Goal: Transaction & Acquisition: Purchase product/service

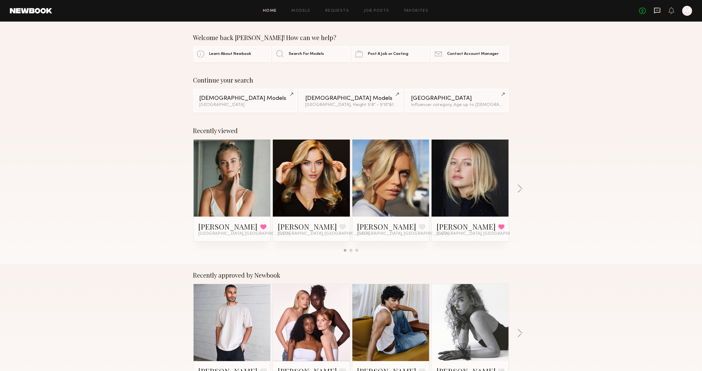
drag, startPoint x: 650, startPoint y: 14, endPoint x: 653, endPoint y: 14, distance: 3.4
click at [650, 14] on div "No fees up to $5,000 M" at bounding box center [665, 11] width 53 height 10
click at [648, 8] on div "No fees up to $5,000 M" at bounding box center [665, 11] width 53 height 10
click at [654, 12] on icon at bounding box center [657, 10] width 7 height 7
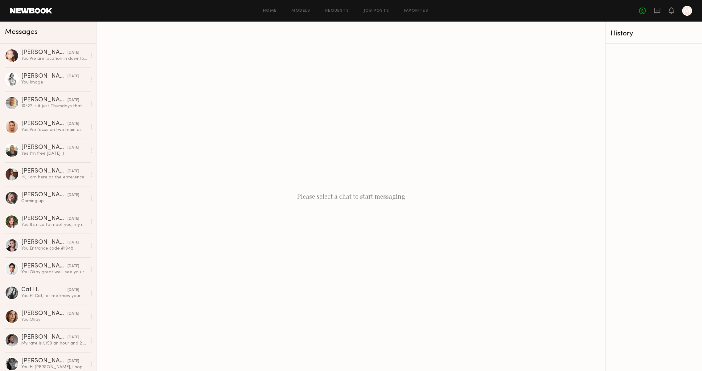
click at [276, 16] on header "Home Models Requests Job Posts Favorites Sign Out No fees up to $5,000 M" at bounding box center [351, 11] width 702 height 22
click at [271, 12] on div "Home Models Requests Job Posts Favorites Sign Out No fees up to $5,000 M" at bounding box center [372, 11] width 640 height 10
click at [270, 12] on div "Home Models Requests Job Posts Favorites Sign Out No fees up to $5,000 M" at bounding box center [372, 11] width 640 height 10
drag, startPoint x: 71, startPoint y: 57, endPoint x: 73, endPoint y: 56, distance: 3.2
click at [71, 57] on div "You: We are location in downtown near flower street" at bounding box center [54, 59] width 66 height 6
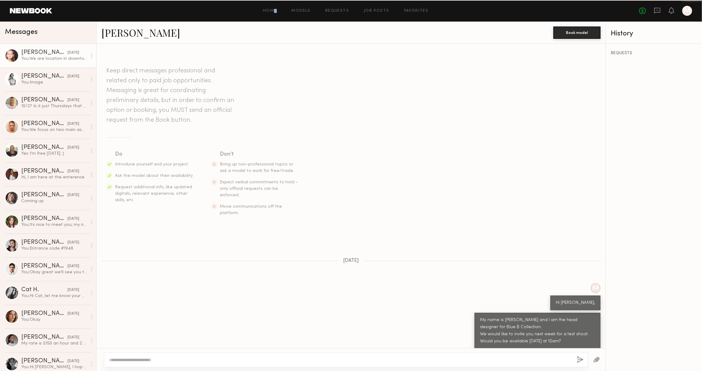
scroll to position [12, 0]
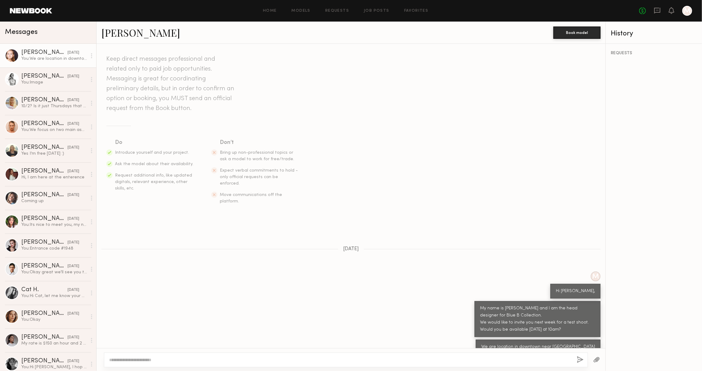
click at [136, 31] on link "Savanna G." at bounding box center [140, 32] width 79 height 13
click at [447, 0] on header "Home Models Requests Job Posts Favorites Sign Out No fees up to $5,000 M" at bounding box center [351, 11] width 702 height 22
click at [449, 1] on header "Home Models Requests Job Posts Favorites Sign Out No fees up to $5,000 M" at bounding box center [351, 11] width 702 height 22
click at [23, 30] on span "Messages" at bounding box center [21, 32] width 33 height 7
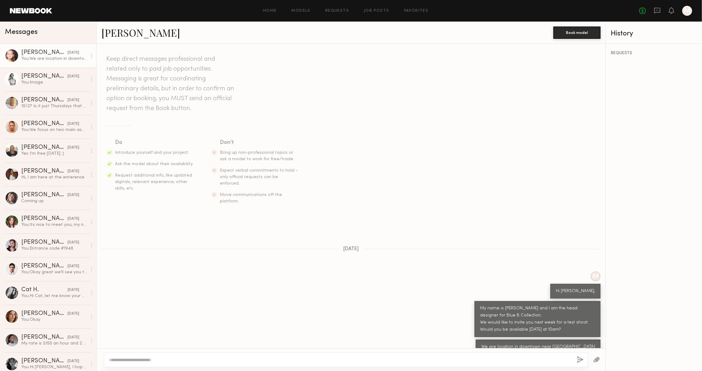
click at [26, 9] on link at bounding box center [31, 11] width 42 height 6
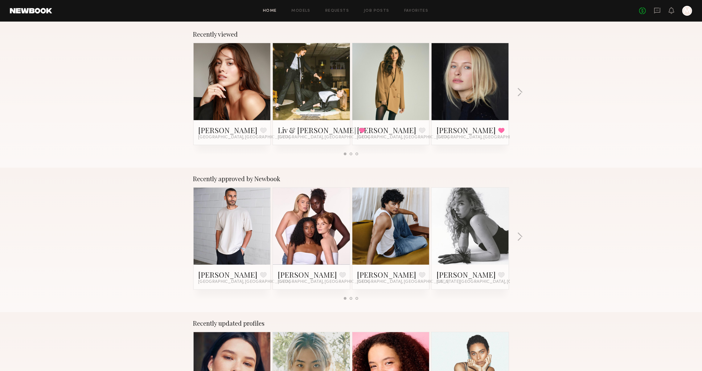
scroll to position [97, 0]
click at [316, 129] on link "Liv & [PERSON_NAME]" at bounding box center [317, 130] width 79 height 10
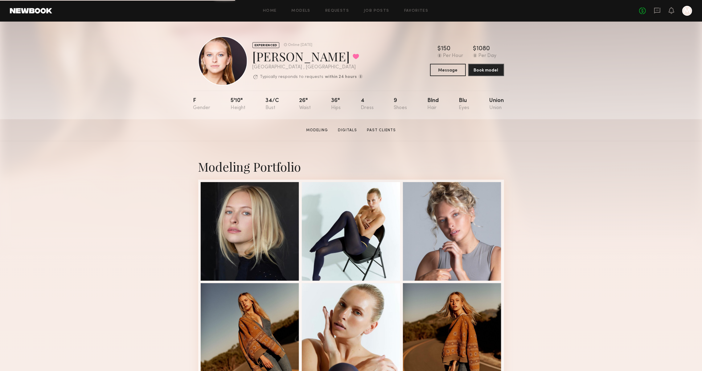
click at [265, 13] on div "Home Models Requests Job Posts Favorites Sign Out No fees up to $5,000 M" at bounding box center [372, 11] width 640 height 10
click at [268, 11] on link "Home" at bounding box center [270, 11] width 14 height 4
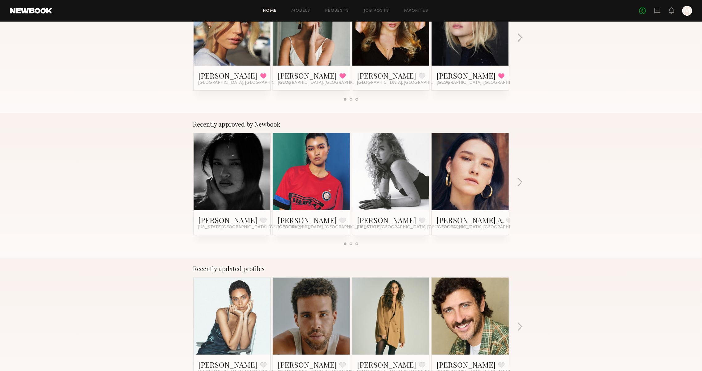
scroll to position [191, 0]
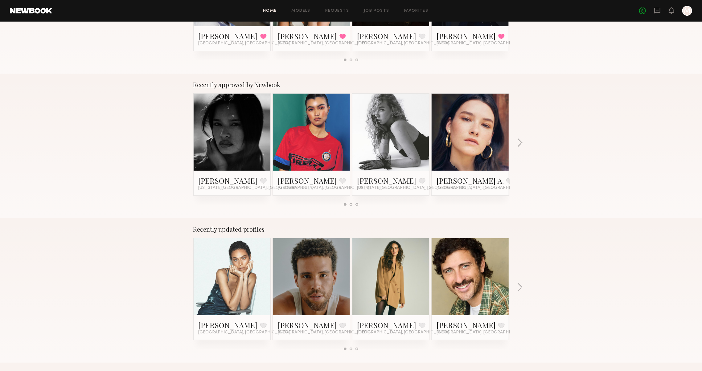
click at [516, 145] on div "Recently approved by Newbook Nikki K. Favorite New York City, NY Kiana C. Favor…" at bounding box center [351, 146] width 702 height 145
click at [517, 140] on div "Recently approved by Newbook Nikki K. Favorite New York City, NY Kiana C. Favor…" at bounding box center [351, 146] width 702 height 145
click at [520, 143] on button "button" at bounding box center [520, 143] width 6 height 10
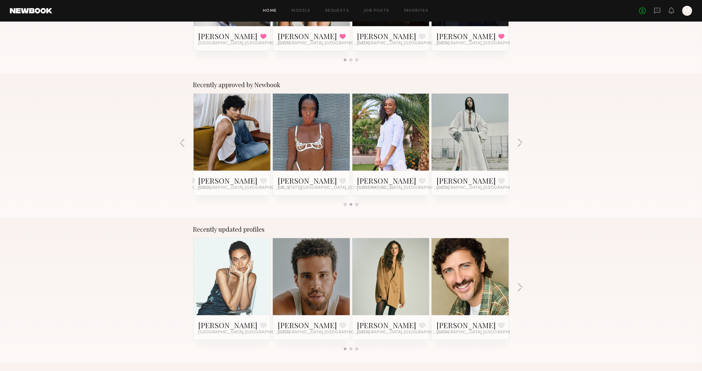
click at [522, 146] on button "button" at bounding box center [520, 143] width 6 height 10
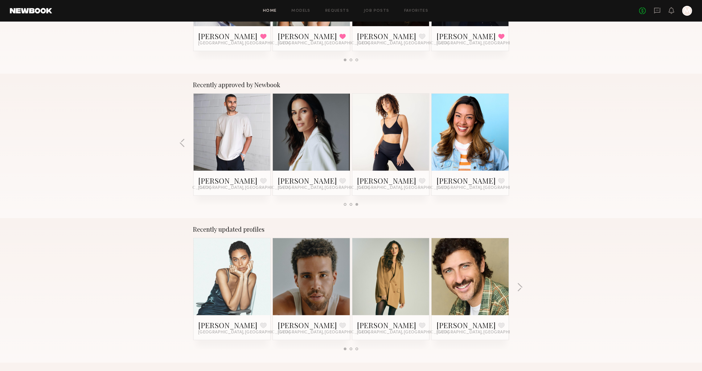
click at [523, 147] on div "Recently approved by Newbook Nikki K. Favorite New York City, NY Kiana C. Favor…" at bounding box center [351, 146] width 702 height 145
drag, startPoint x: 363, startPoint y: 320, endPoint x: 364, endPoint y: 324, distance: 3.8
click at [364, 321] on link "Nicole Z." at bounding box center [386, 325] width 59 height 10
drag, startPoint x: 369, startPoint y: 324, endPoint x: 379, endPoint y: 327, distance: 10.3
click at [369, 324] on link "Nicole Z." at bounding box center [386, 325] width 59 height 10
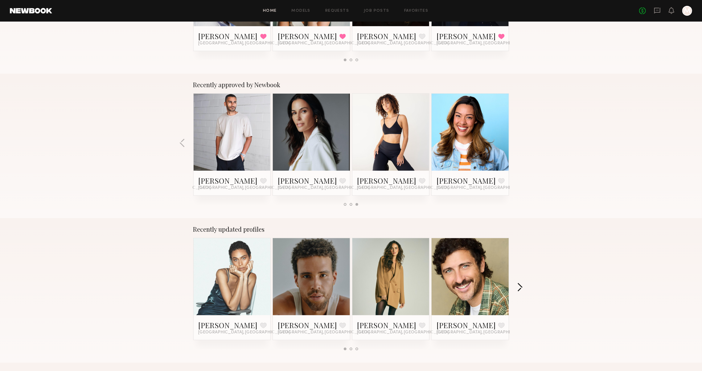
click at [518, 288] on button "button" at bounding box center [520, 288] width 6 height 10
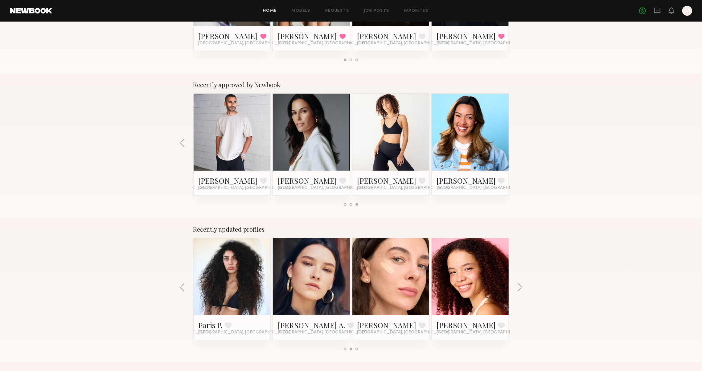
click at [520, 288] on button "button" at bounding box center [520, 288] width 6 height 10
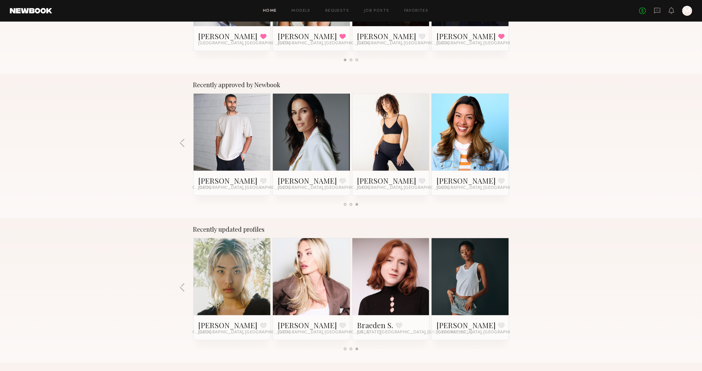
click at [518, 292] on div "Recently updated profiles Amanda R. Favorite Los Angeles, CA Trae G. Favorite L…" at bounding box center [351, 290] width 702 height 145
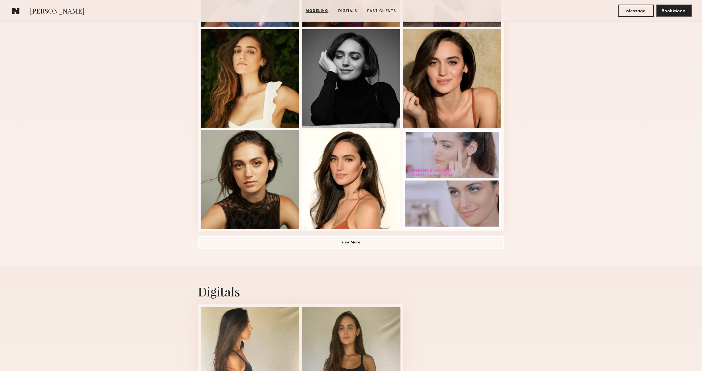
scroll to position [388, 0]
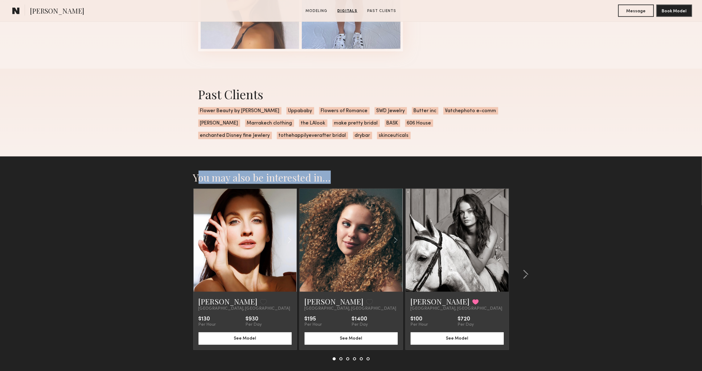
click at [175, 226] on section "You may also be interested in… [PERSON_NAME] Favorite [GEOGRAPHIC_DATA], [GEOGR…" at bounding box center [351, 282] width 702 height 250
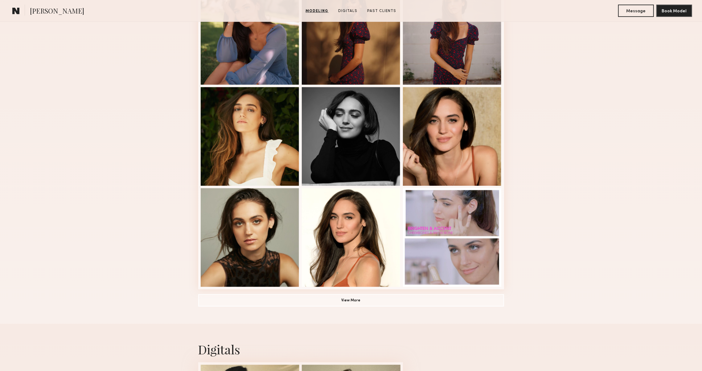
scroll to position [295, 0]
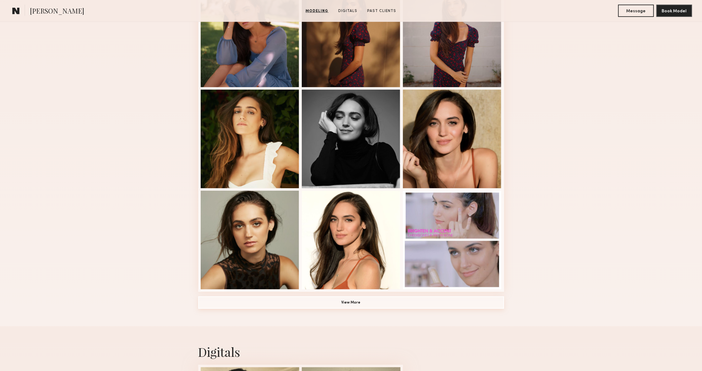
click at [257, 299] on button "View More" at bounding box center [351, 303] width 306 height 12
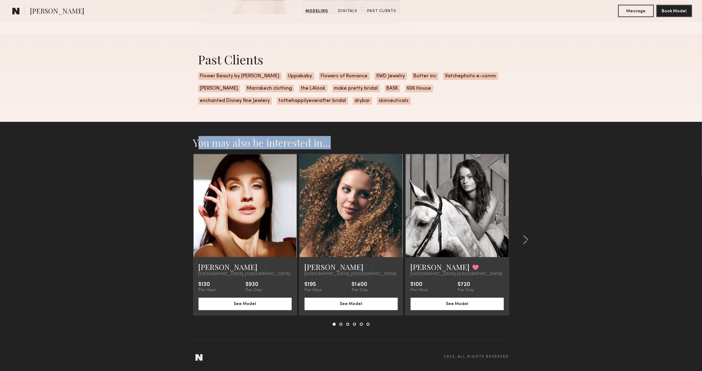
scroll to position [1236, 0]
click at [529, 230] on div at bounding box center [524, 240] width 30 height 172
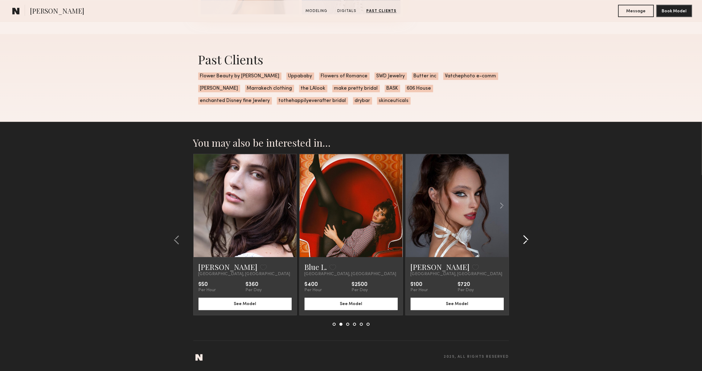
click at [523, 231] on div at bounding box center [524, 240] width 30 height 172
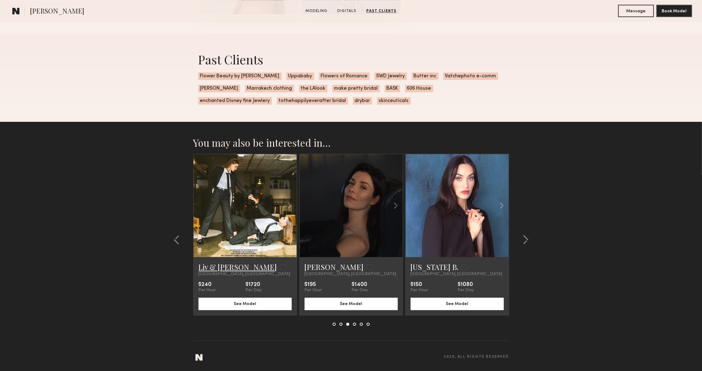
click at [221, 264] on link "Liv & [PERSON_NAME]" at bounding box center [238, 267] width 79 height 10
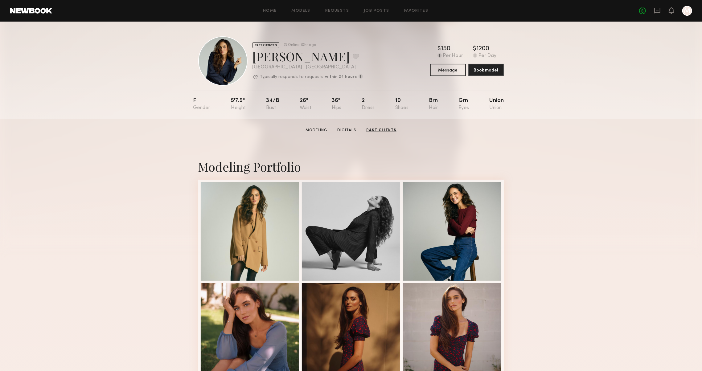
scroll to position [0, 0]
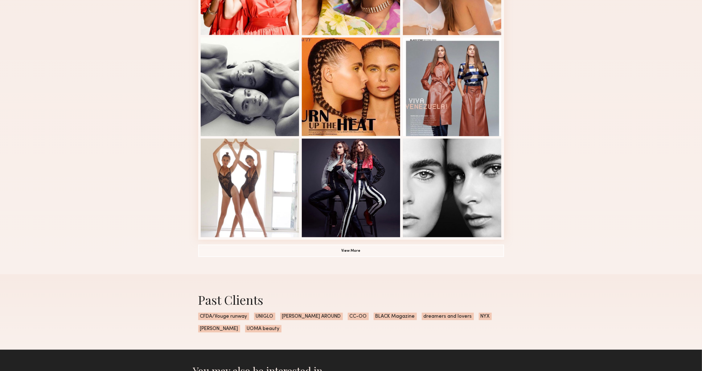
scroll to position [334, 0]
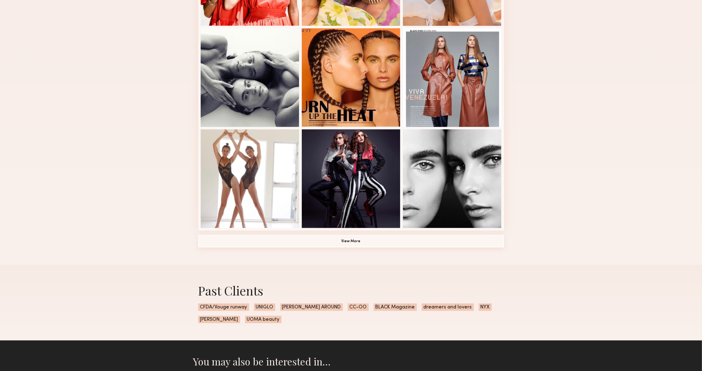
click at [249, 240] on button "View More" at bounding box center [351, 241] width 306 height 12
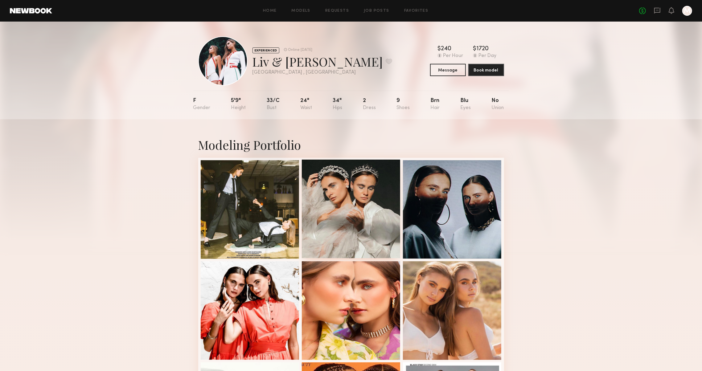
scroll to position [0, 0]
click at [295, 194] on div at bounding box center [250, 209] width 99 height 99
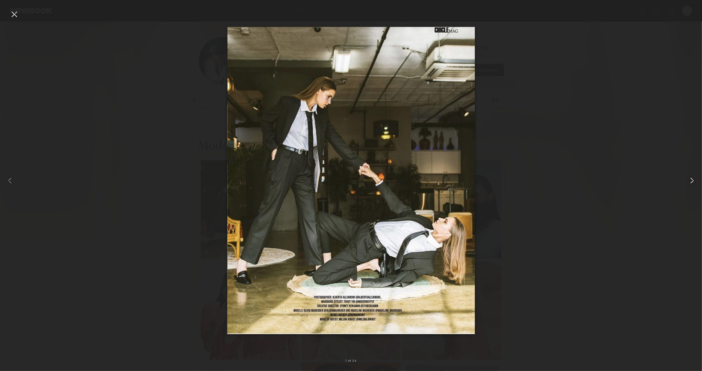
click at [691, 187] on div at bounding box center [688, 181] width 28 height 342
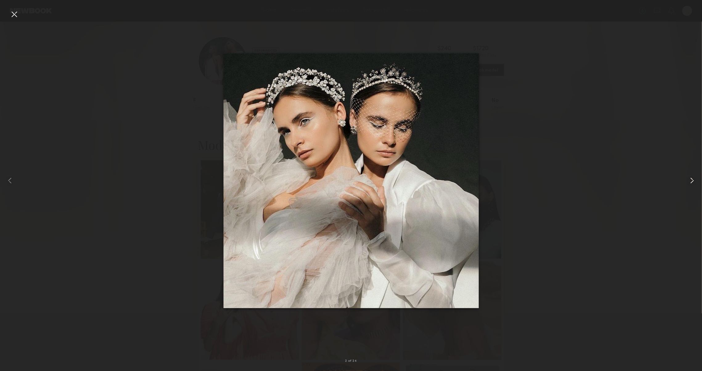
click at [691, 187] on div at bounding box center [688, 181] width 28 height 342
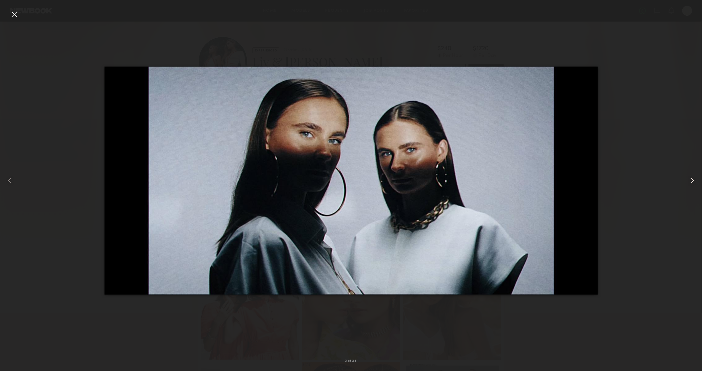
click at [691, 187] on div at bounding box center [688, 181] width 28 height 342
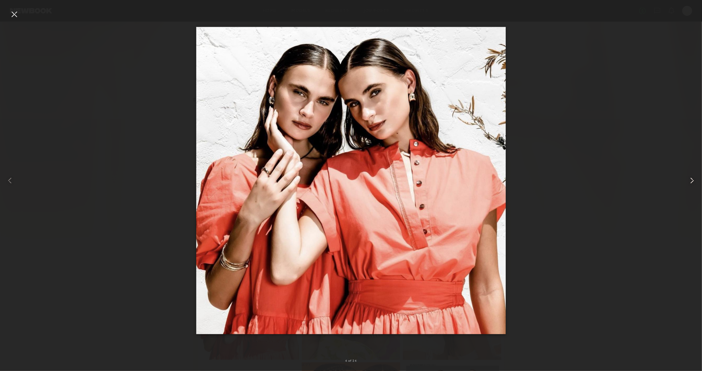
click at [691, 187] on div at bounding box center [688, 181] width 28 height 342
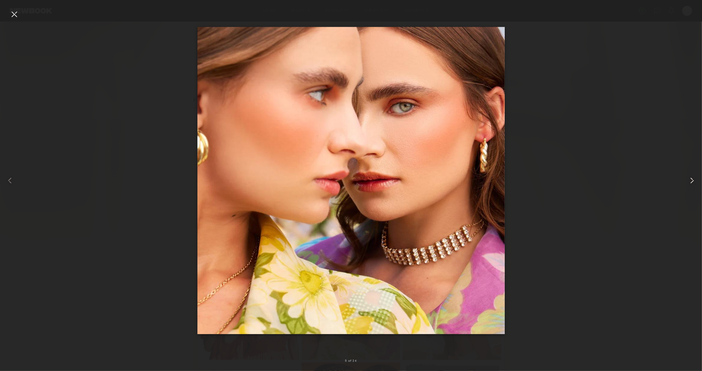
click at [691, 187] on div at bounding box center [688, 181] width 28 height 342
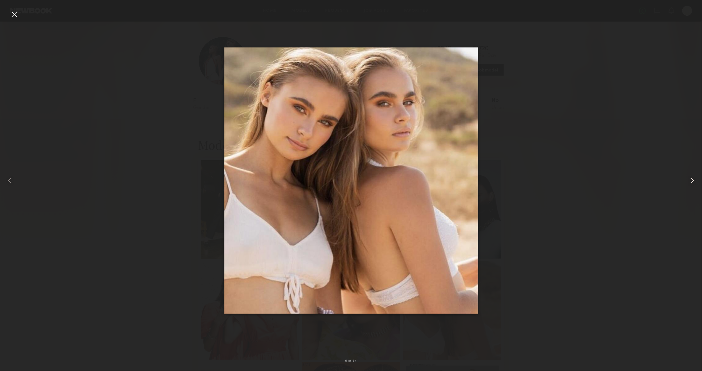
click at [691, 187] on div at bounding box center [688, 181] width 28 height 342
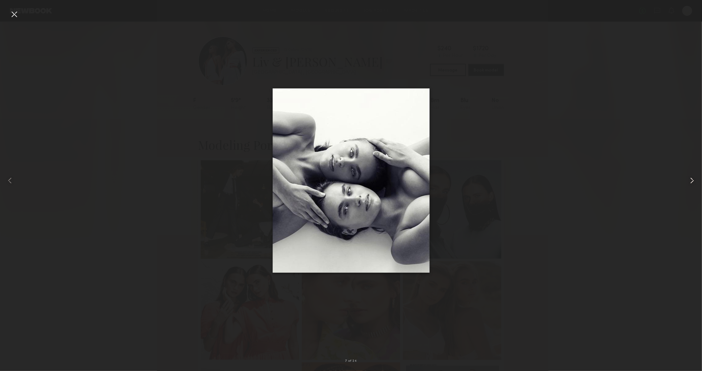
click at [691, 187] on div at bounding box center [688, 181] width 28 height 342
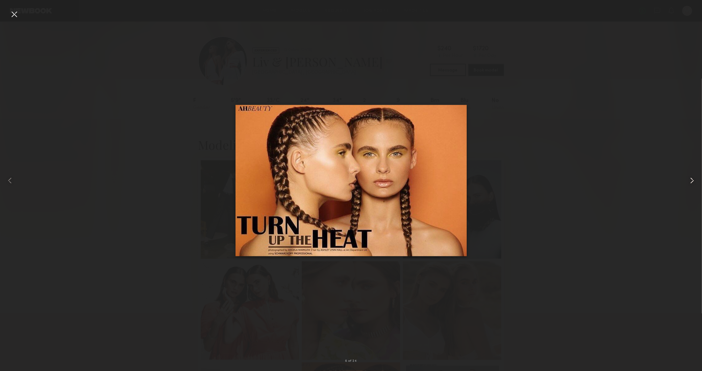
click at [691, 187] on div at bounding box center [688, 181] width 28 height 342
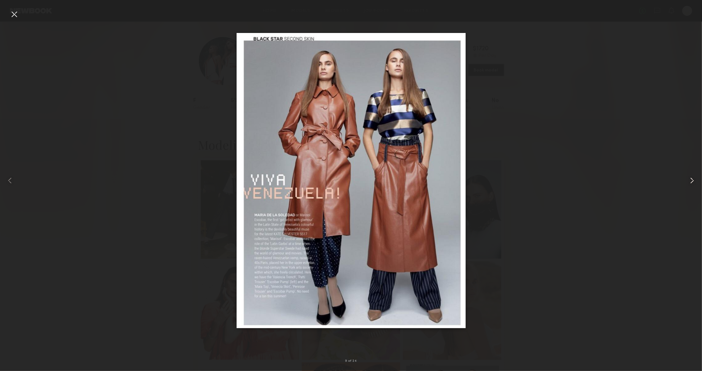
click at [691, 187] on div at bounding box center [688, 181] width 28 height 342
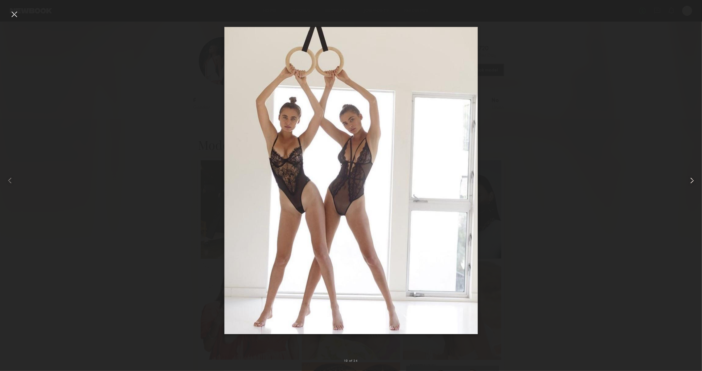
click at [691, 187] on div at bounding box center [688, 181] width 28 height 342
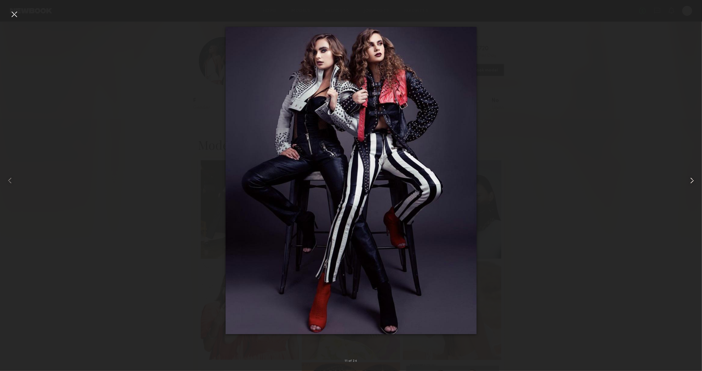
click at [691, 187] on div at bounding box center [688, 181] width 28 height 342
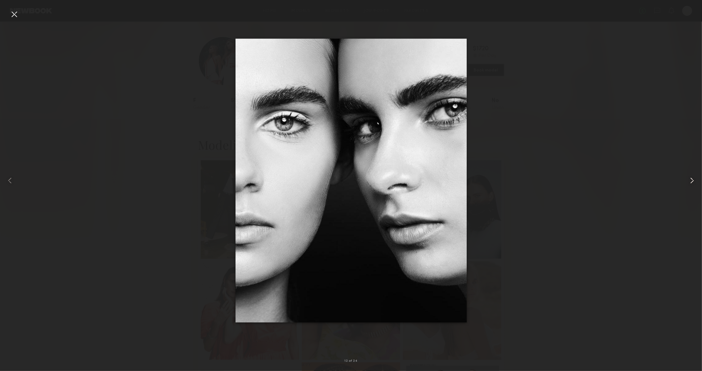
click at [691, 187] on div at bounding box center [688, 181] width 28 height 342
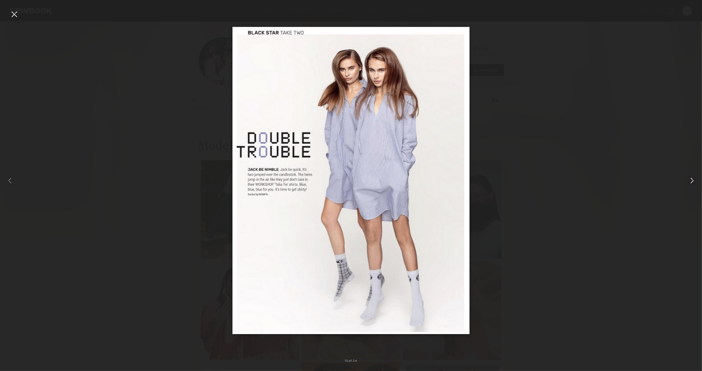
click at [691, 187] on div at bounding box center [688, 181] width 28 height 342
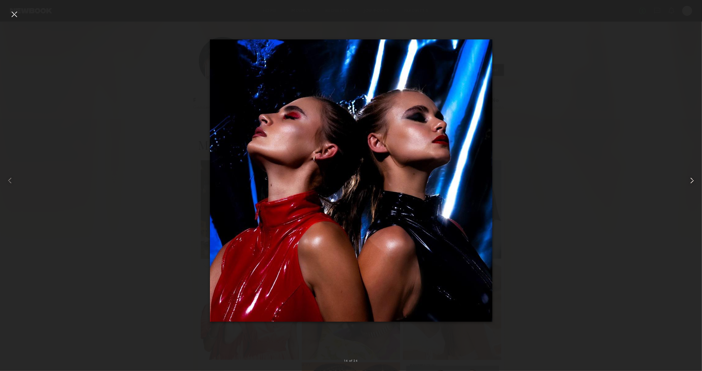
click at [691, 187] on div at bounding box center [688, 181] width 28 height 342
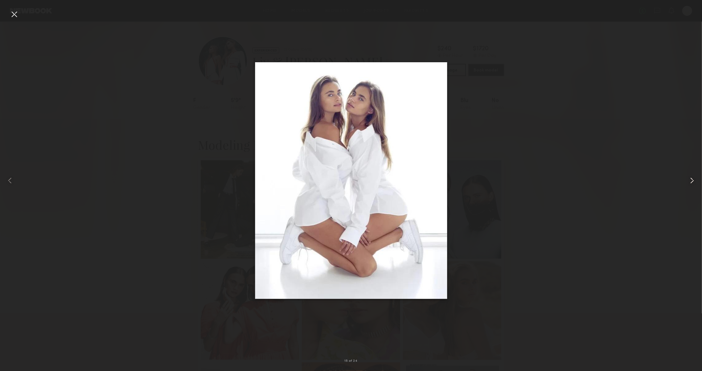
click at [691, 187] on div at bounding box center [688, 181] width 28 height 342
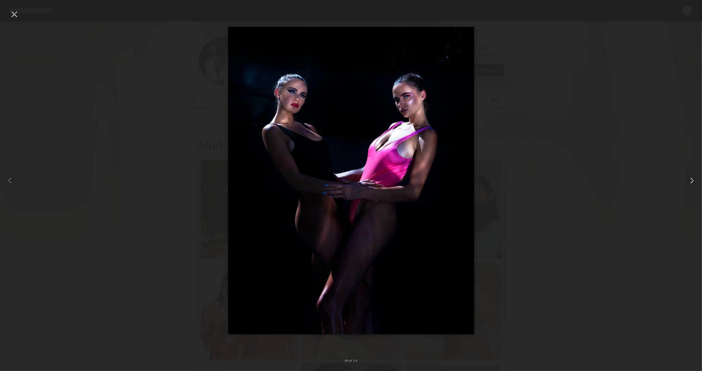
click at [691, 187] on div at bounding box center [688, 181] width 28 height 342
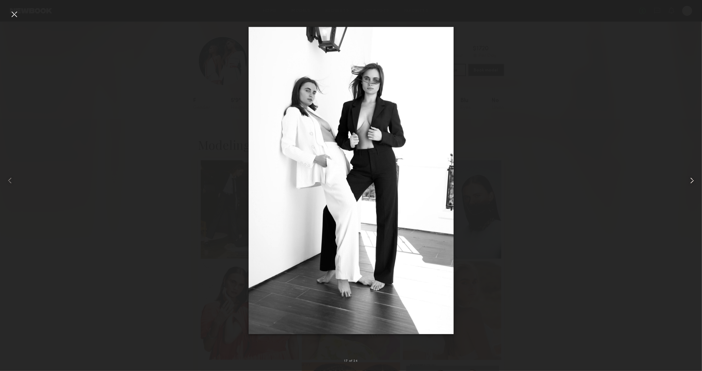
click at [691, 187] on div at bounding box center [688, 181] width 28 height 342
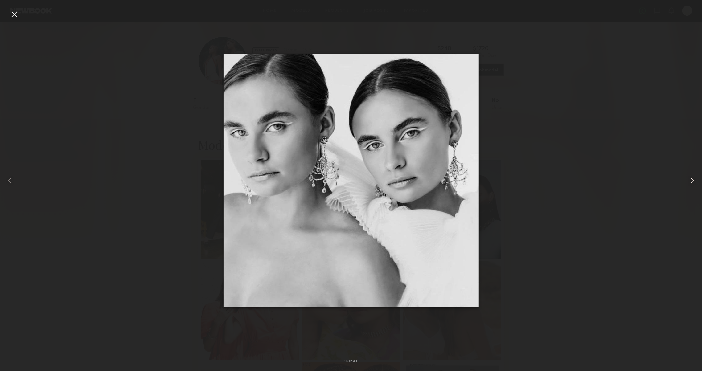
click at [691, 187] on div at bounding box center [688, 181] width 28 height 342
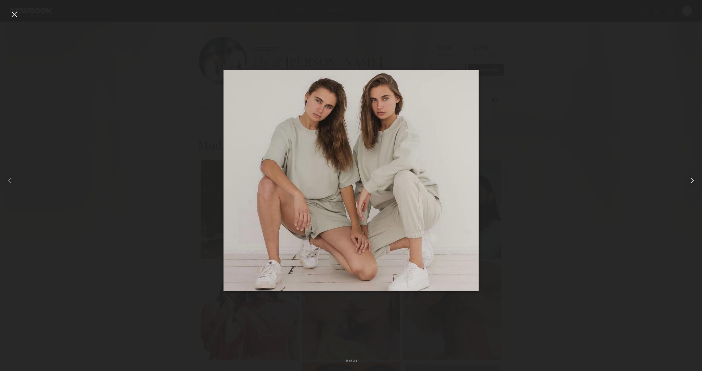
click at [691, 187] on div at bounding box center [688, 181] width 28 height 342
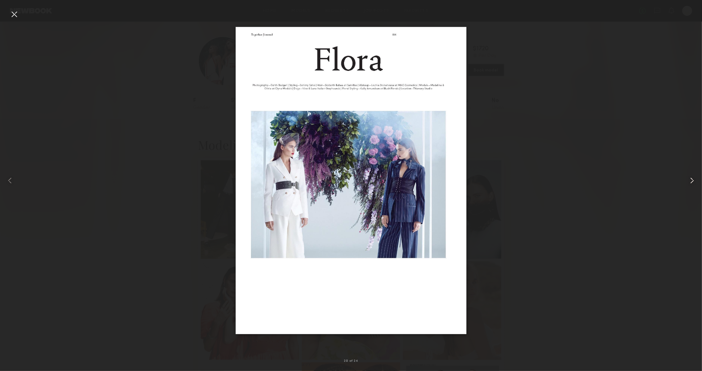
click at [691, 187] on div at bounding box center [688, 181] width 28 height 342
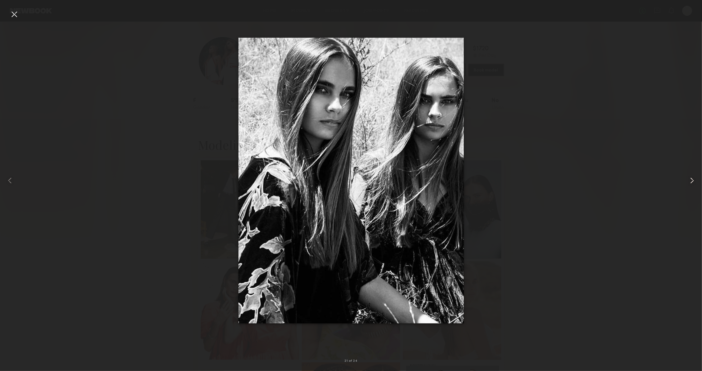
click at [691, 187] on div at bounding box center [688, 181] width 28 height 342
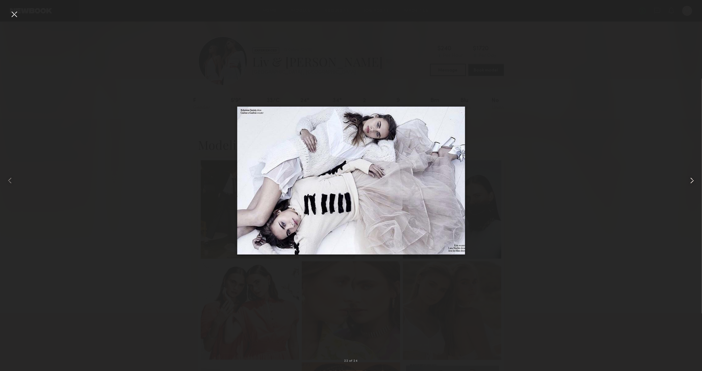
click at [691, 187] on div at bounding box center [688, 181] width 28 height 342
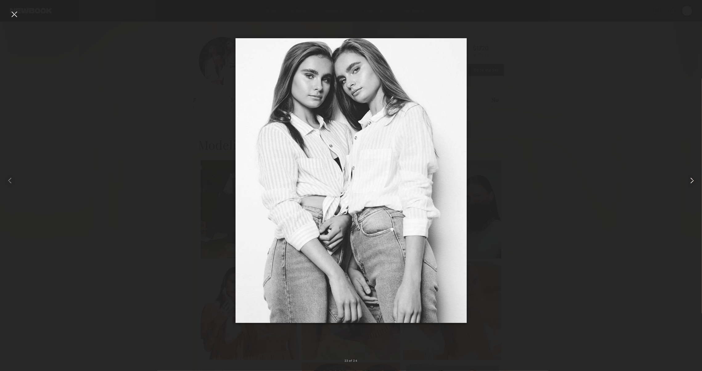
click at [691, 187] on div at bounding box center [688, 181] width 28 height 342
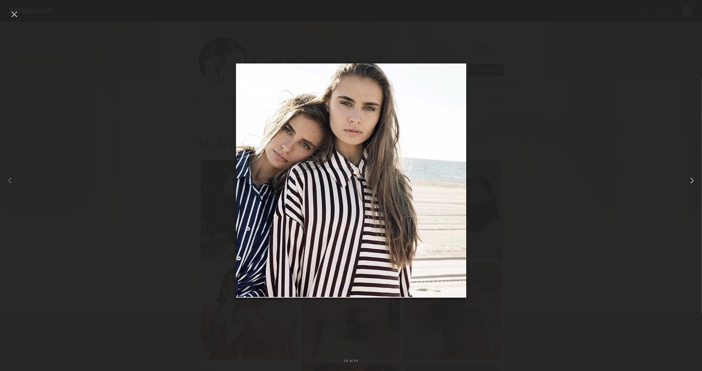
click at [691, 187] on div at bounding box center [688, 181] width 28 height 342
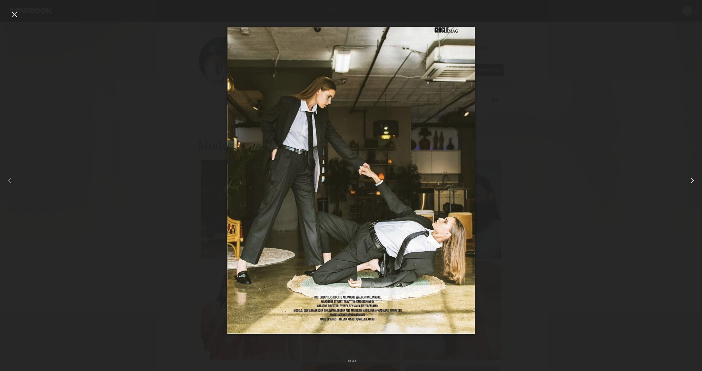
click at [691, 187] on div at bounding box center [688, 181] width 28 height 342
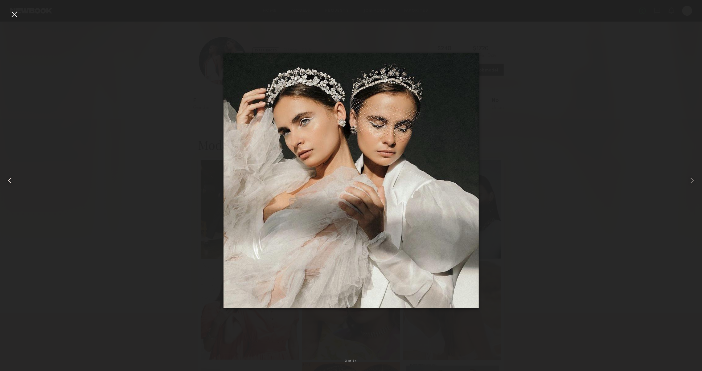
click at [17, 16] on div at bounding box center [14, 14] width 10 height 10
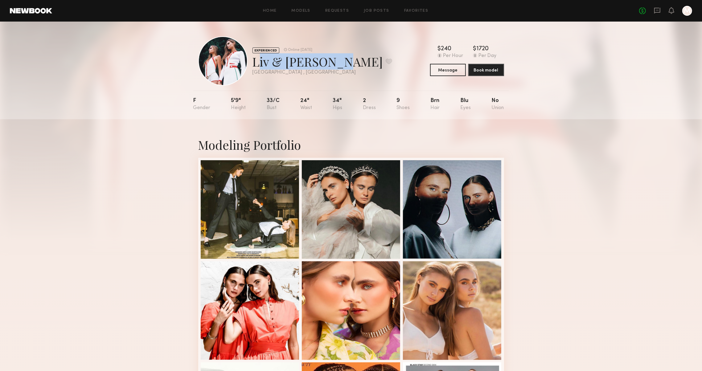
drag, startPoint x: 254, startPoint y: 62, endPoint x: 336, endPoint y: 69, distance: 81.8
click at [336, 69] on div "Liv & Maddie M. Favorite" at bounding box center [323, 61] width 140 height 16
copy div "Liv & Maddie M"
click at [248, 226] on div at bounding box center [250, 209] width 99 height 99
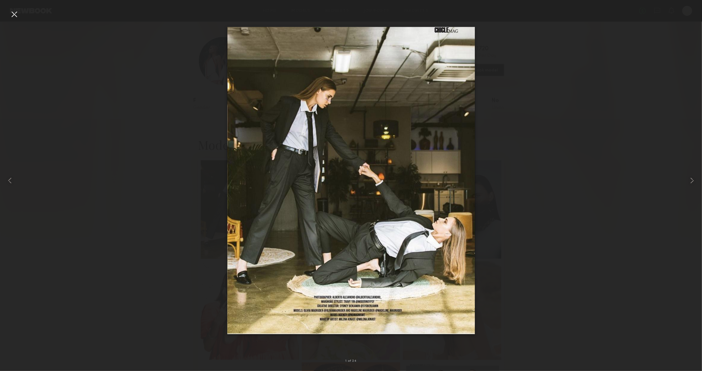
click at [576, 244] on div at bounding box center [351, 181] width 702 height 342
click at [690, 186] on div at bounding box center [688, 181] width 28 height 342
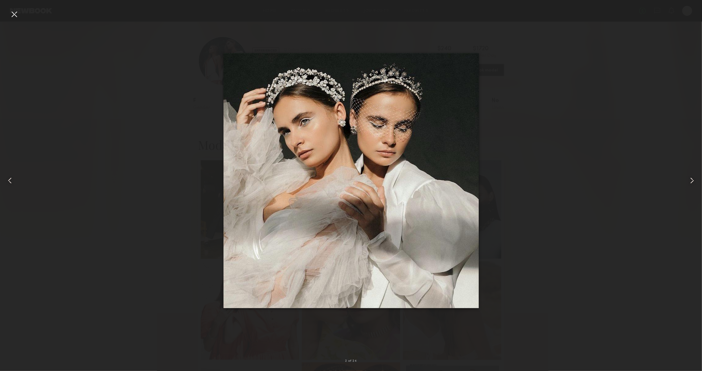
click at [690, 186] on div at bounding box center [688, 181] width 28 height 342
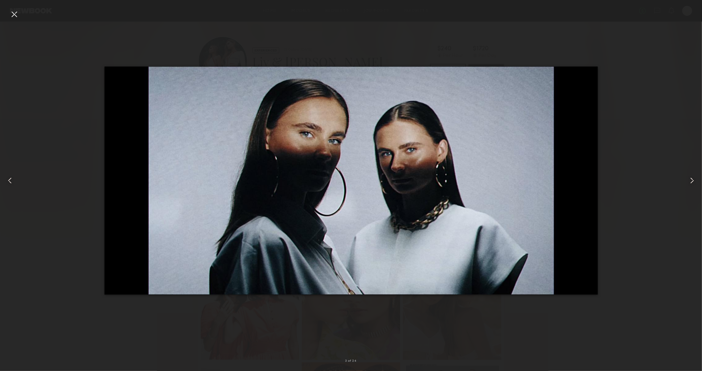
click at [690, 186] on div at bounding box center [688, 181] width 28 height 342
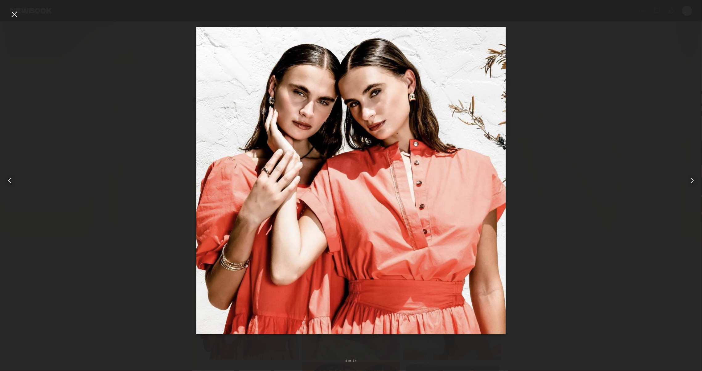
click at [690, 186] on div at bounding box center [688, 181] width 28 height 342
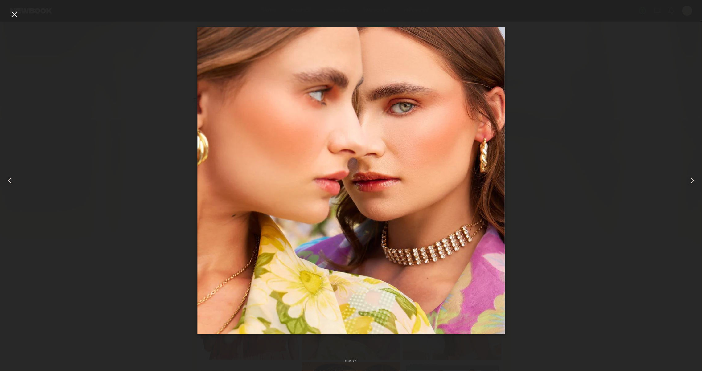
click at [690, 186] on div at bounding box center [688, 181] width 28 height 342
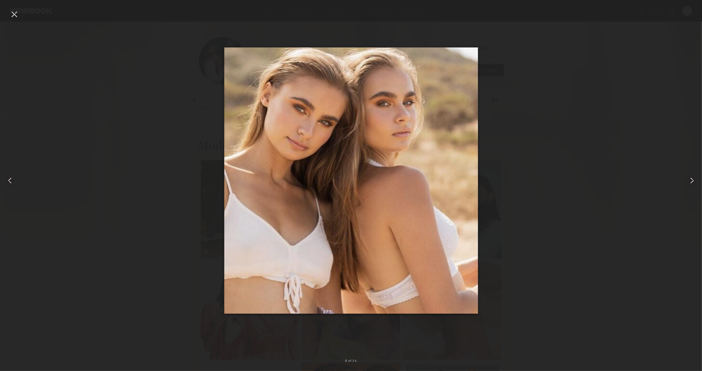
click at [690, 186] on div at bounding box center [688, 181] width 28 height 342
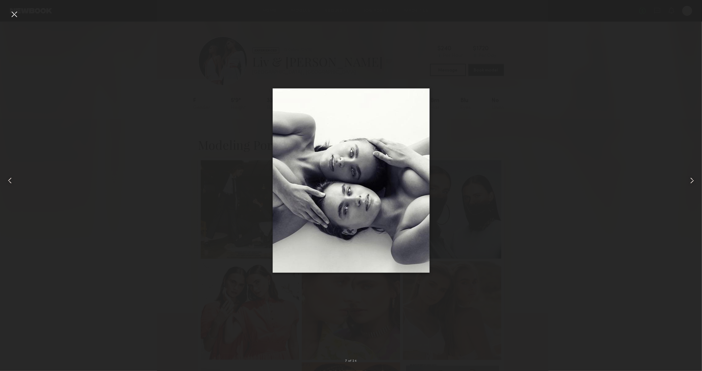
click at [690, 186] on div at bounding box center [688, 181] width 28 height 342
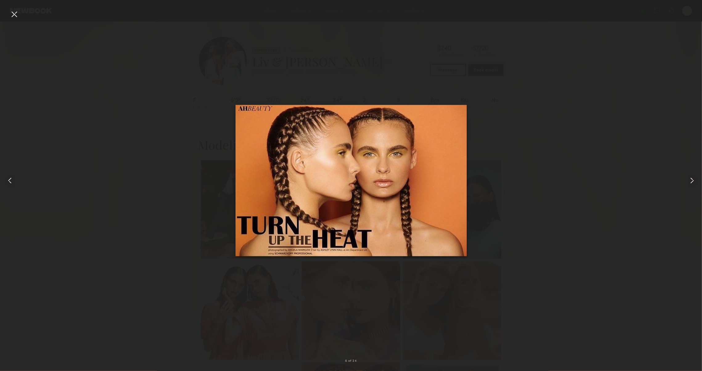
click at [690, 186] on div at bounding box center [688, 181] width 28 height 342
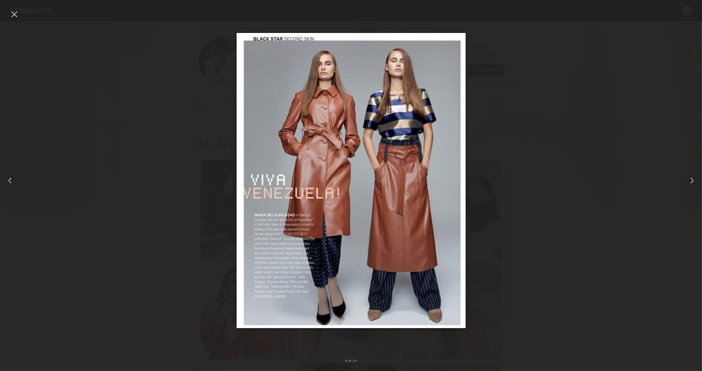
click at [690, 186] on div at bounding box center [688, 181] width 28 height 342
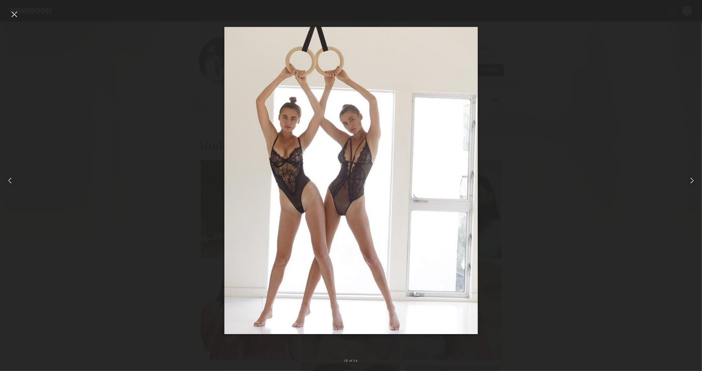
click at [149, 161] on div at bounding box center [351, 181] width 702 height 342
click at [163, 167] on div at bounding box center [351, 181] width 702 height 342
click at [12, 17] on div at bounding box center [14, 14] width 10 height 10
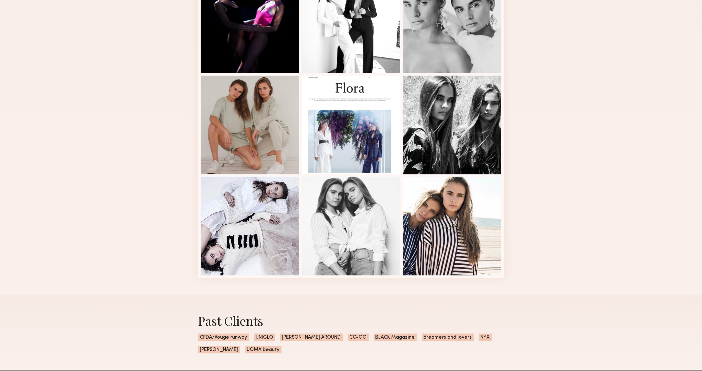
scroll to position [724, 0]
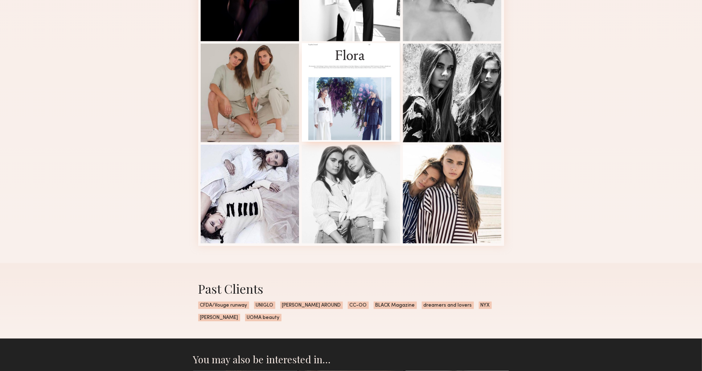
click at [333, 126] on div at bounding box center [351, 92] width 99 height 99
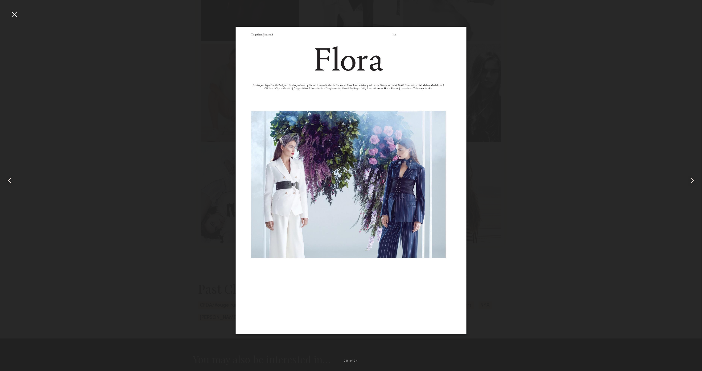
click at [16, 184] on div at bounding box center [14, 181] width 28 height 342
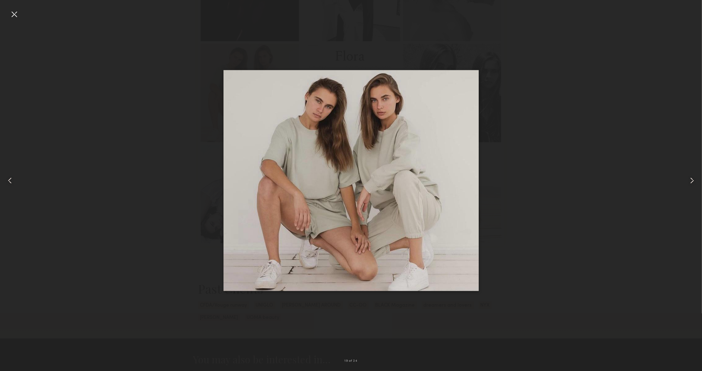
click at [7, 183] on common-icon at bounding box center [10, 181] width 10 height 10
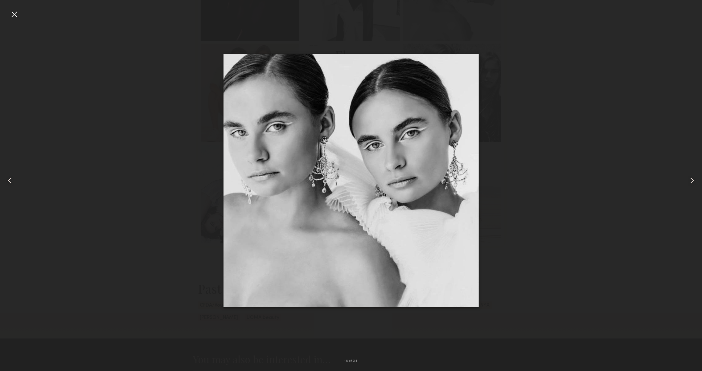
click at [7, 183] on common-icon at bounding box center [10, 181] width 10 height 10
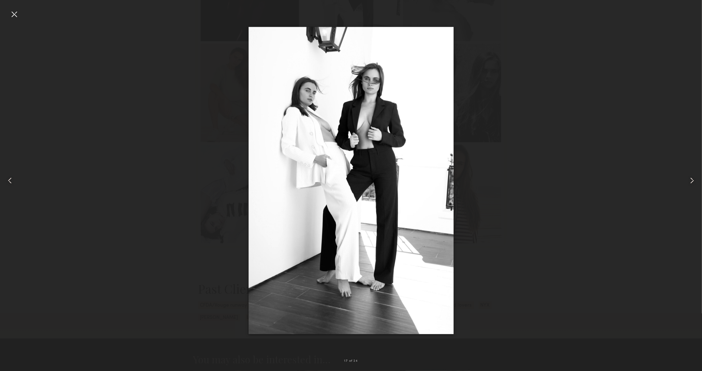
click at [7, 183] on common-icon at bounding box center [10, 181] width 10 height 10
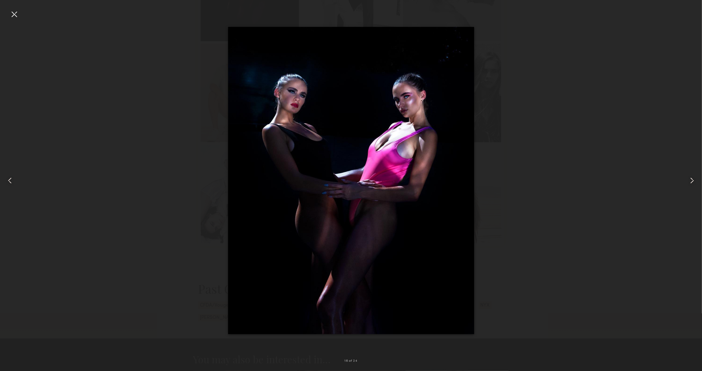
click at [7, 183] on common-icon at bounding box center [10, 181] width 10 height 10
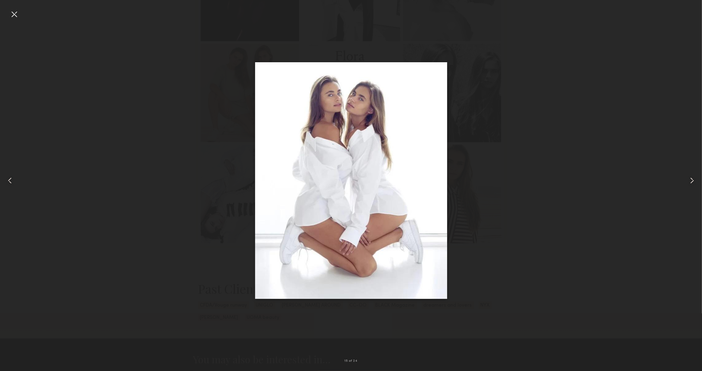
click at [6, 183] on common-icon at bounding box center [10, 181] width 10 height 10
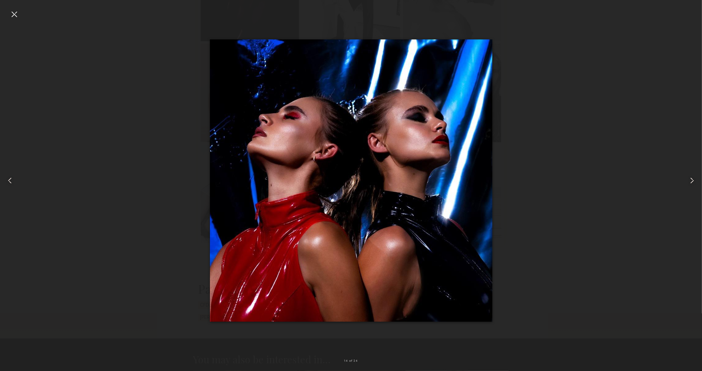
click at [6, 183] on common-icon at bounding box center [10, 181] width 10 height 10
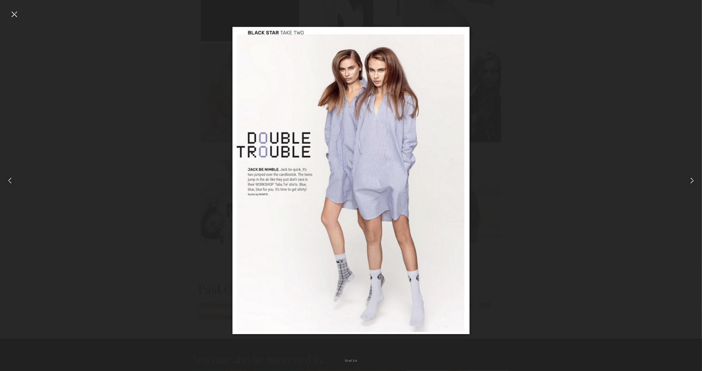
click at [6, 183] on common-icon at bounding box center [10, 181] width 10 height 10
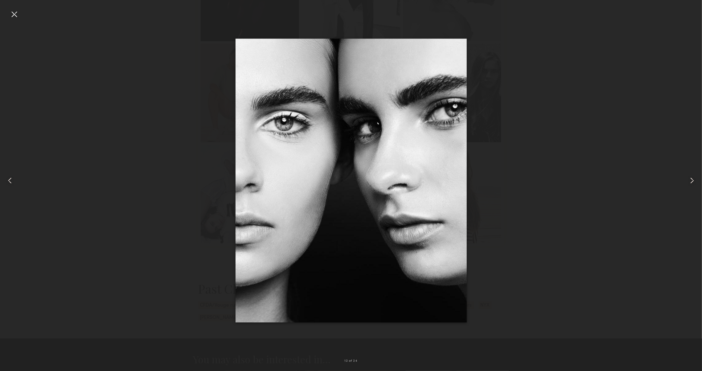
click at [6, 183] on common-icon at bounding box center [10, 181] width 10 height 10
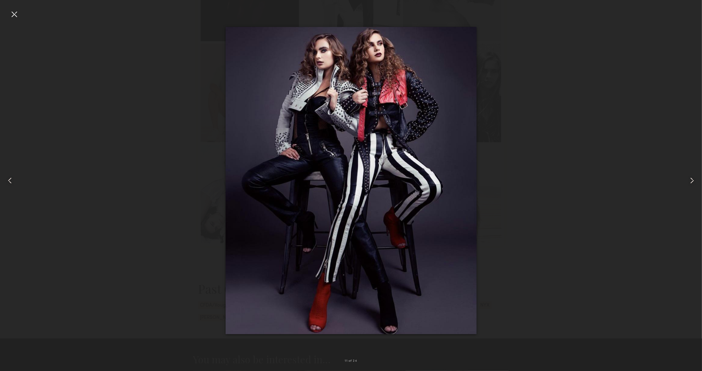
click at [6, 183] on common-icon at bounding box center [10, 181] width 10 height 10
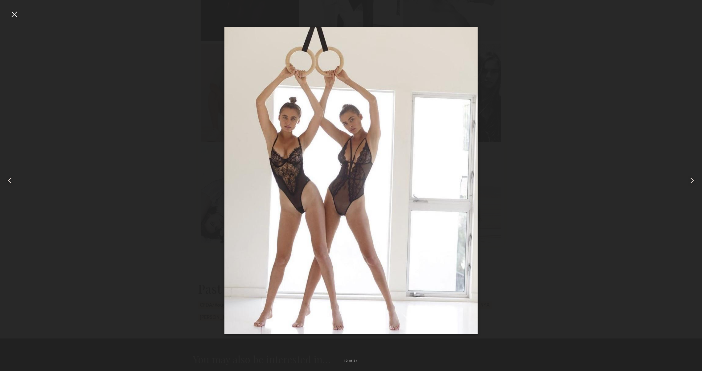
click at [6, 183] on common-icon at bounding box center [10, 181] width 10 height 10
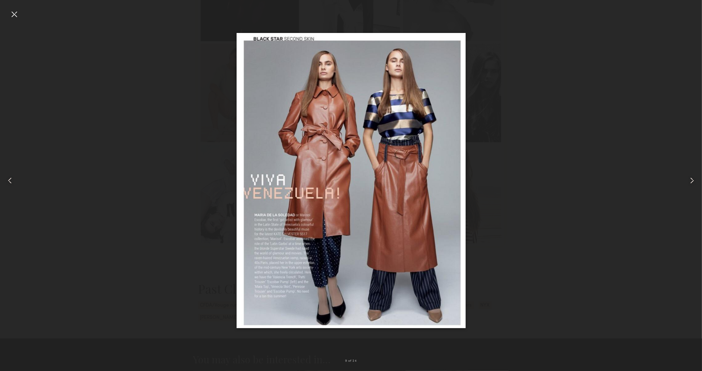
click at [5, 183] on common-icon at bounding box center [10, 181] width 10 height 10
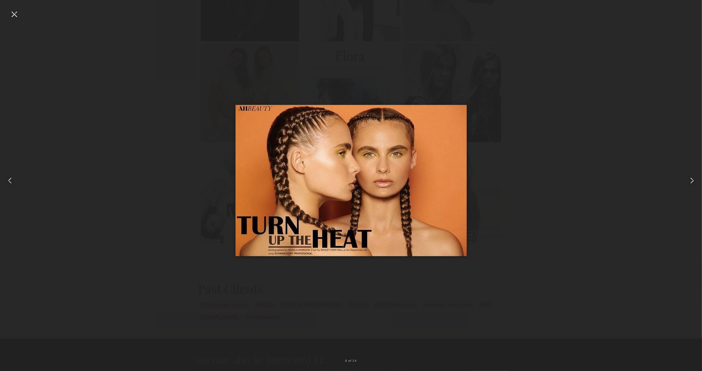
click at [5, 183] on common-icon at bounding box center [10, 181] width 10 height 10
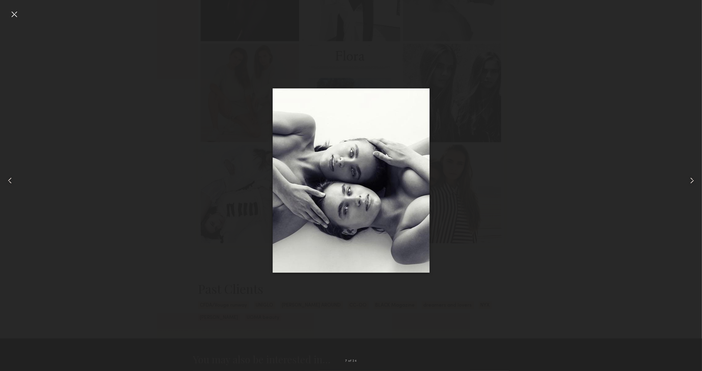
click at [5, 183] on common-icon at bounding box center [10, 181] width 10 height 10
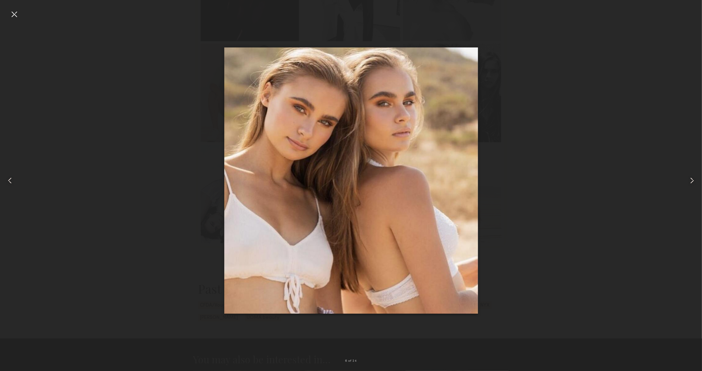
click at [39, 177] on div at bounding box center [351, 181] width 702 height 342
click at [16, 10] on div at bounding box center [14, 14] width 10 height 10
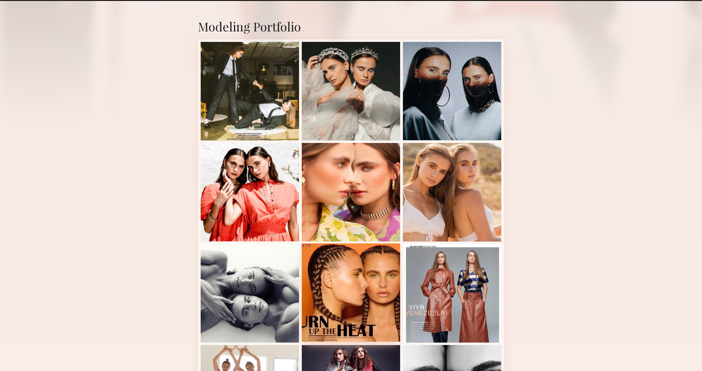
scroll to position [104, 0]
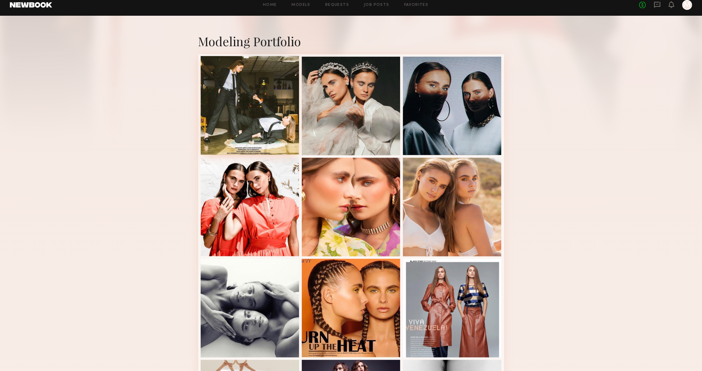
click at [242, 97] on div at bounding box center [250, 105] width 99 height 99
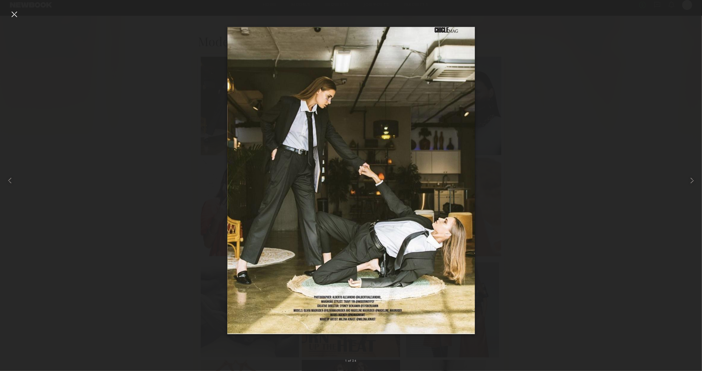
click at [508, 236] on div at bounding box center [351, 181] width 702 height 342
click at [122, 80] on div at bounding box center [351, 181] width 702 height 342
click at [15, 19] on div at bounding box center [14, 181] width 28 height 342
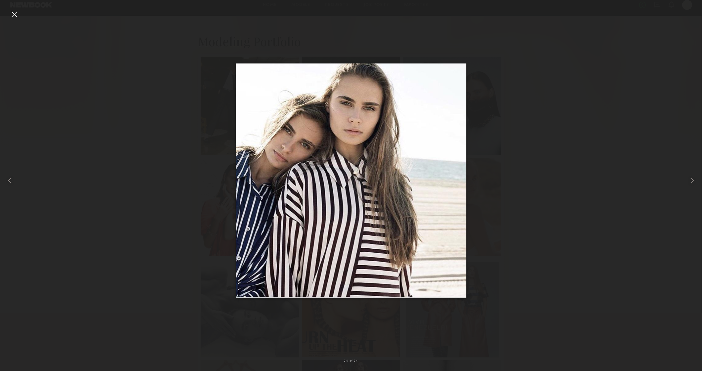
click at [68, 103] on div at bounding box center [351, 181] width 702 height 342
click at [11, 10] on div at bounding box center [14, 14] width 10 height 10
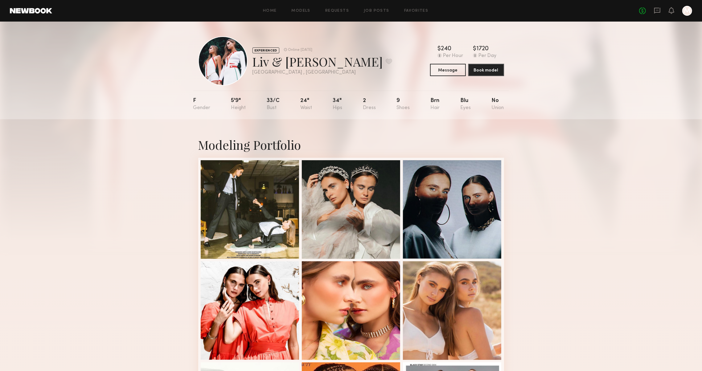
scroll to position [0, 0]
click at [386, 62] on button at bounding box center [389, 62] width 6 height 6
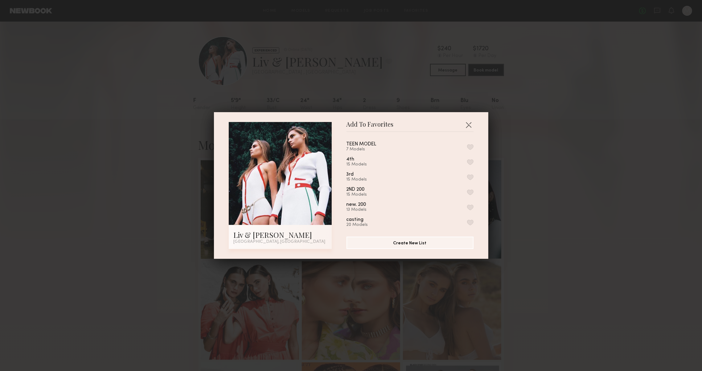
click at [468, 164] on button "button" at bounding box center [470, 162] width 6 height 6
click at [475, 123] on div "Add To Favorites Liv & Maddie M. Los Angeles, CA Add To Favorites TEEN MODEL 7 …" at bounding box center [351, 185] width 275 height 147
click at [468, 122] on button "button" at bounding box center [469, 125] width 10 height 10
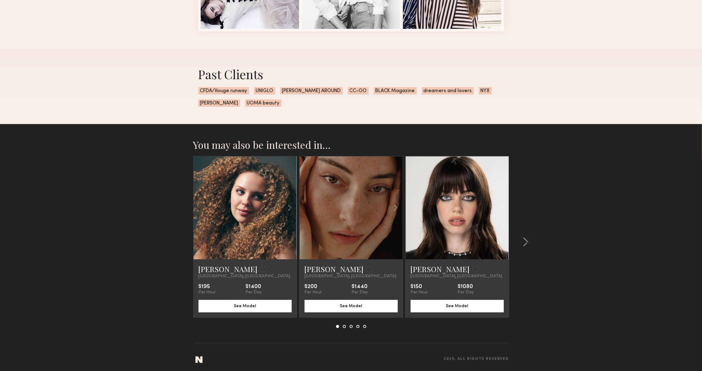
scroll to position [939, 0]
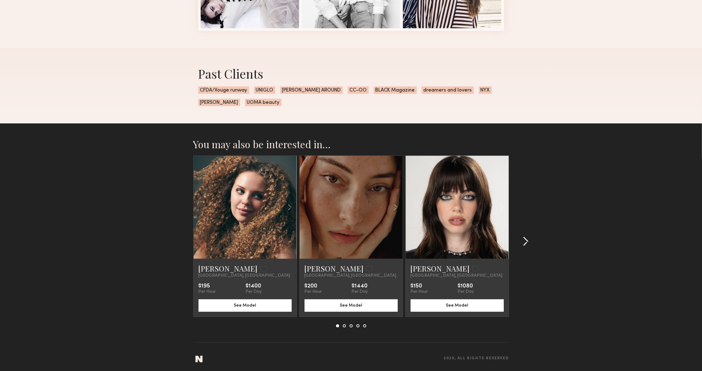
click at [528, 248] on div at bounding box center [524, 242] width 30 height 172
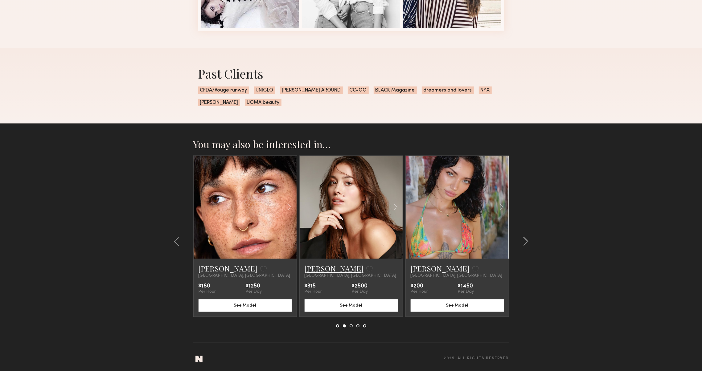
click at [331, 268] on link "[PERSON_NAME]" at bounding box center [334, 269] width 59 height 10
click at [525, 241] on common-icon at bounding box center [526, 242] width 6 height 10
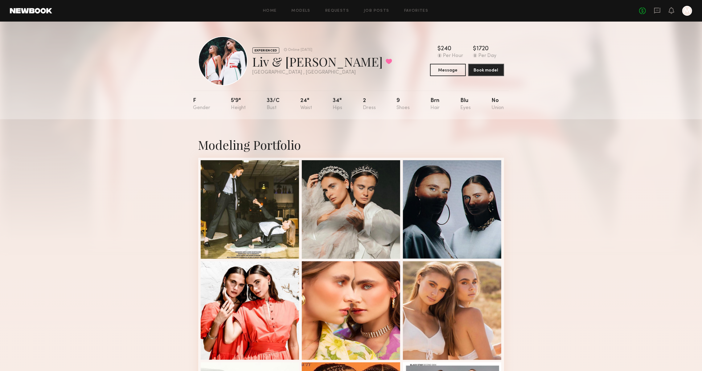
scroll to position [0, 0]
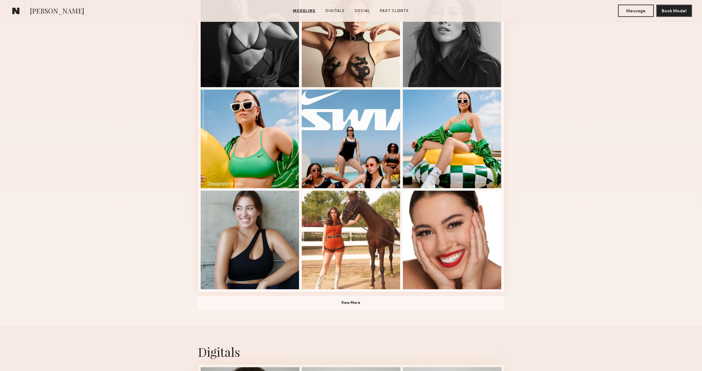
scroll to position [300, 0]
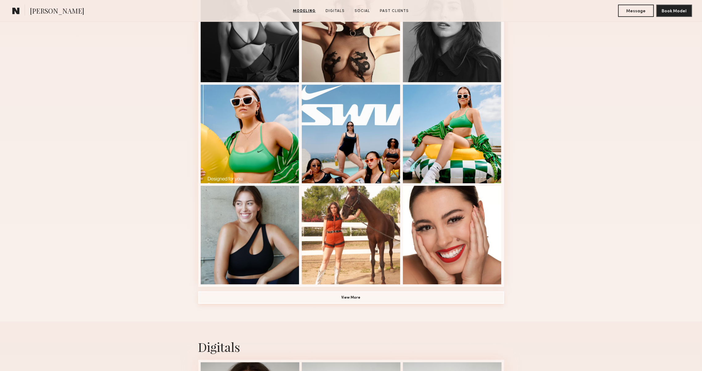
click at [429, 303] on button "View More" at bounding box center [351, 298] width 306 height 12
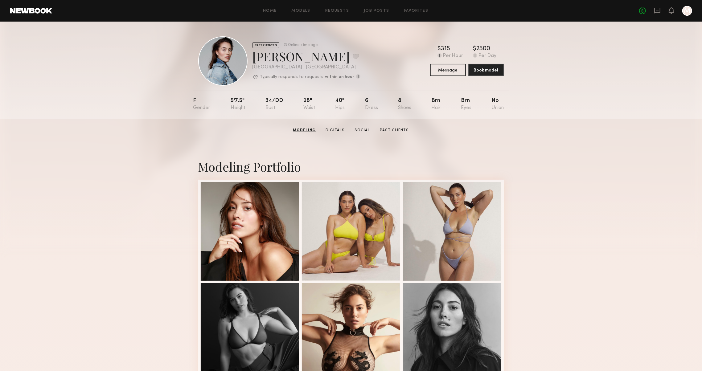
scroll to position [0, 0]
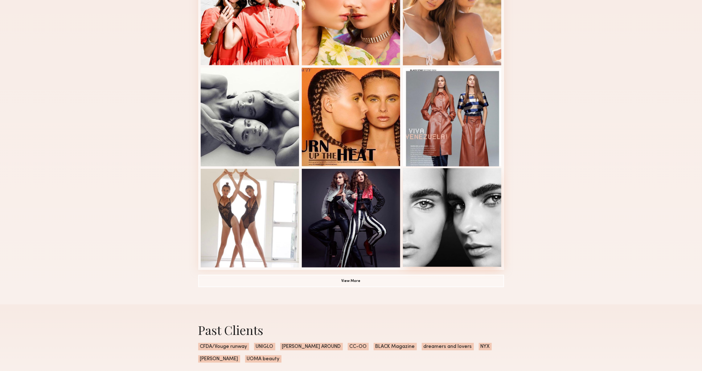
scroll to position [294, 0]
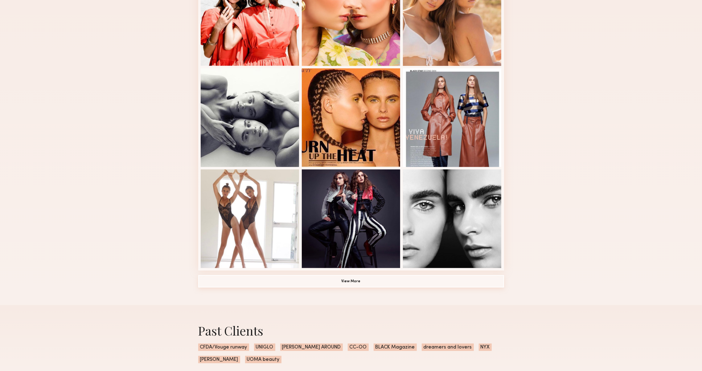
click at [468, 282] on button "View More" at bounding box center [351, 281] width 306 height 12
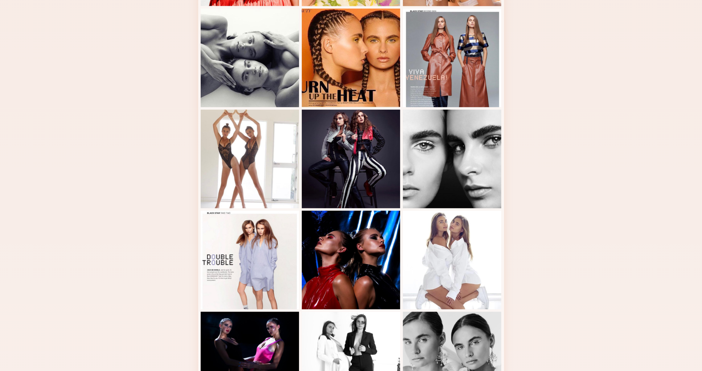
scroll to position [19, 0]
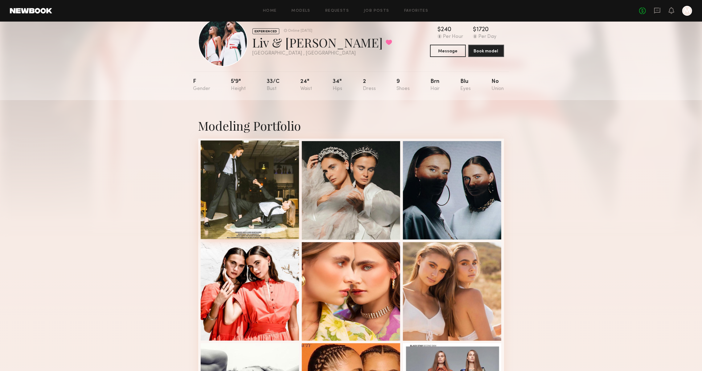
click at [223, 202] on div at bounding box center [250, 190] width 99 height 99
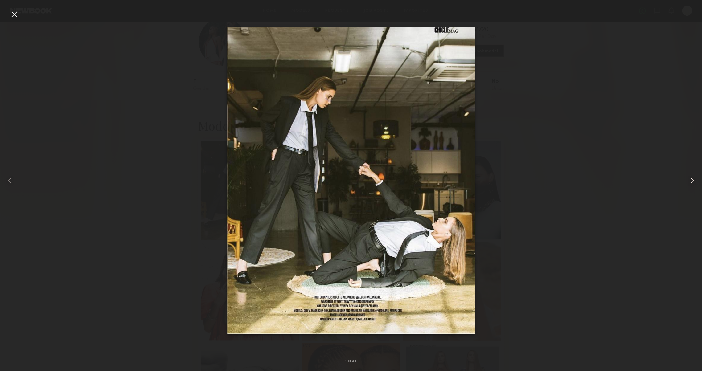
click at [691, 183] on common-icon at bounding box center [693, 181] width 10 height 10
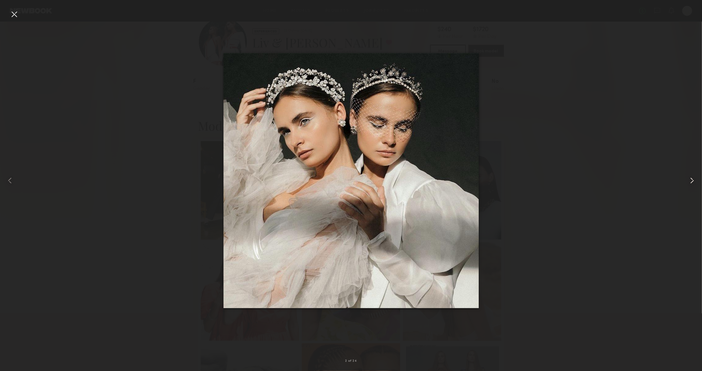
click at [691, 183] on common-icon at bounding box center [693, 181] width 10 height 10
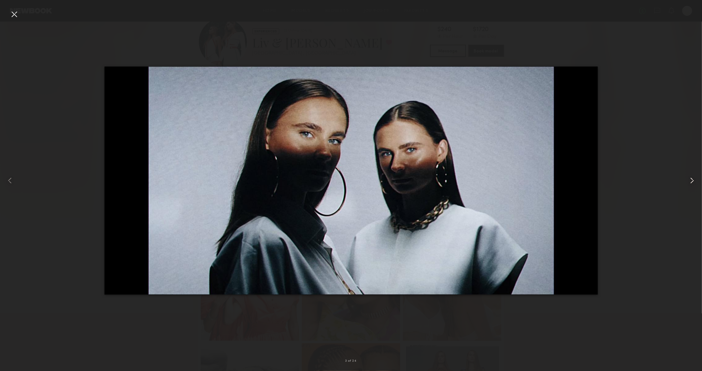
click at [691, 183] on common-icon at bounding box center [693, 181] width 10 height 10
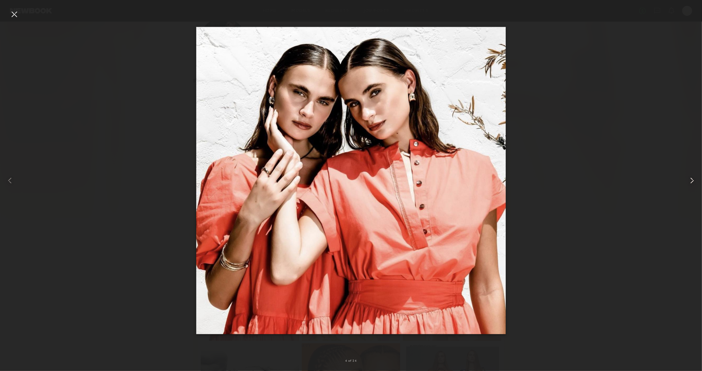
click at [691, 183] on common-icon at bounding box center [693, 181] width 10 height 10
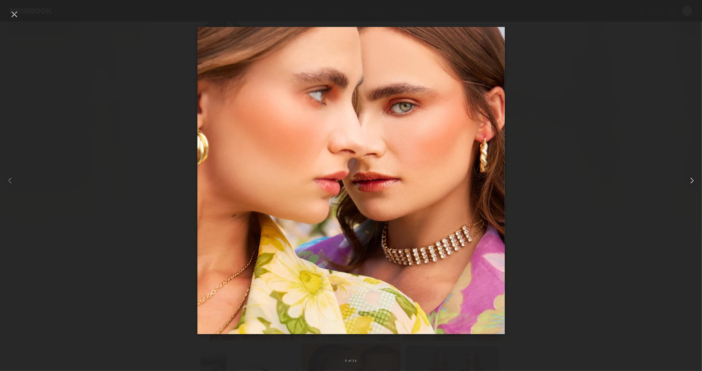
click at [691, 183] on common-icon at bounding box center [693, 181] width 10 height 10
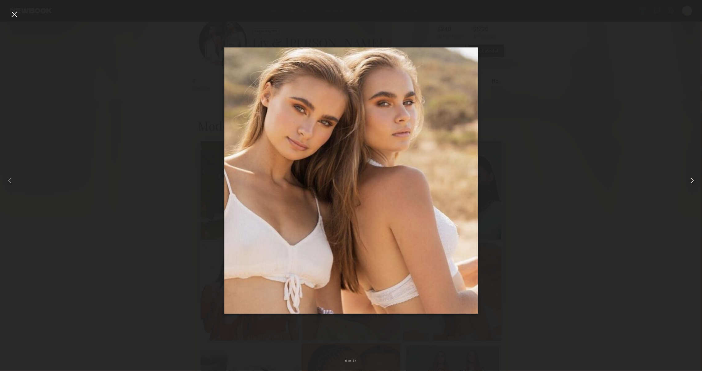
click at [691, 183] on common-icon at bounding box center [693, 181] width 10 height 10
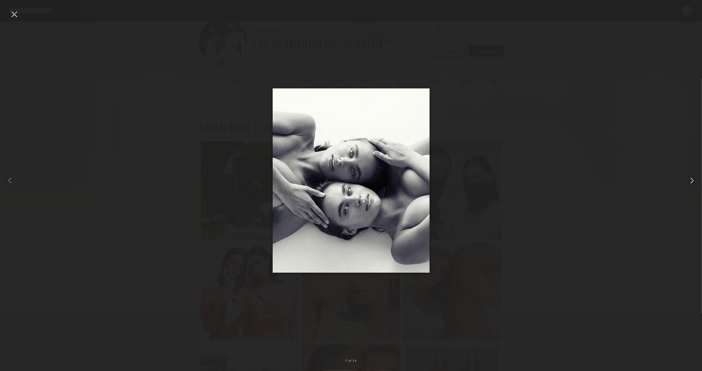
click at [691, 183] on common-icon at bounding box center [693, 181] width 10 height 10
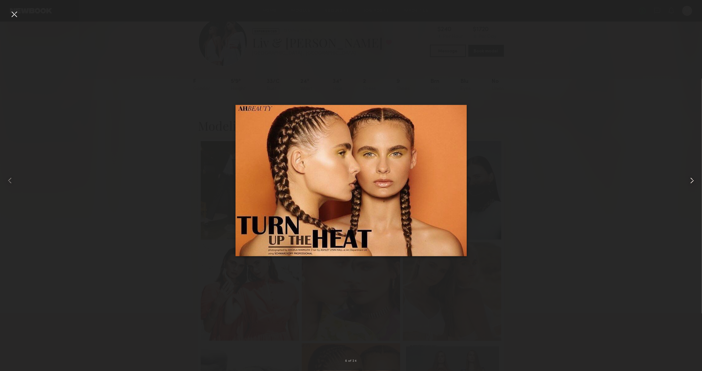
click at [691, 183] on common-icon at bounding box center [693, 181] width 10 height 10
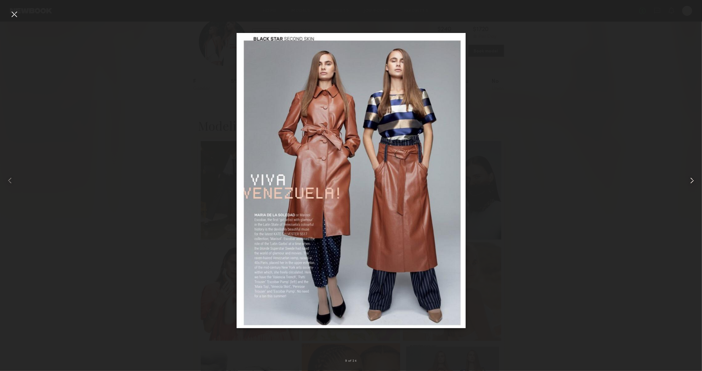
click at [691, 183] on common-icon at bounding box center [693, 181] width 10 height 10
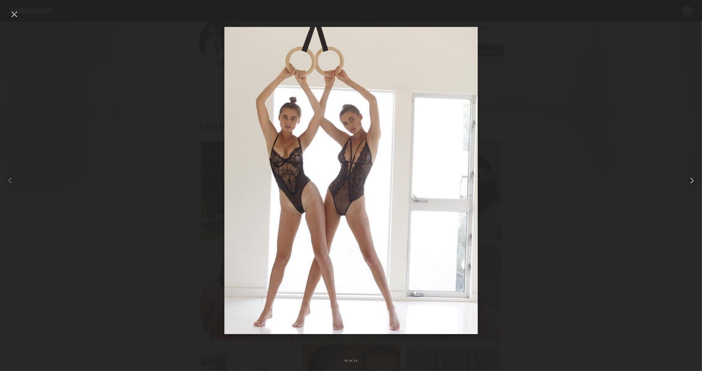
click at [691, 183] on common-icon at bounding box center [693, 181] width 10 height 10
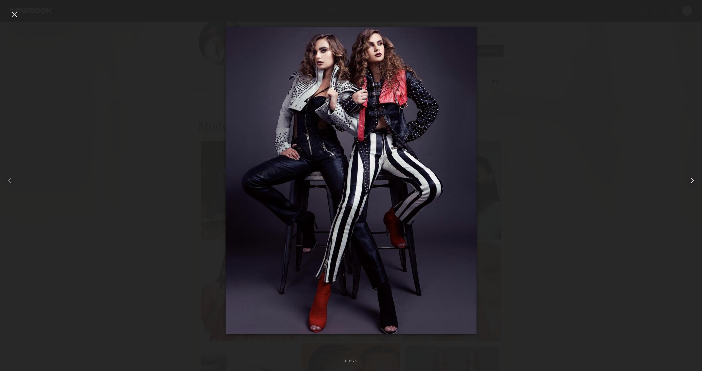
click at [691, 183] on common-icon at bounding box center [693, 181] width 10 height 10
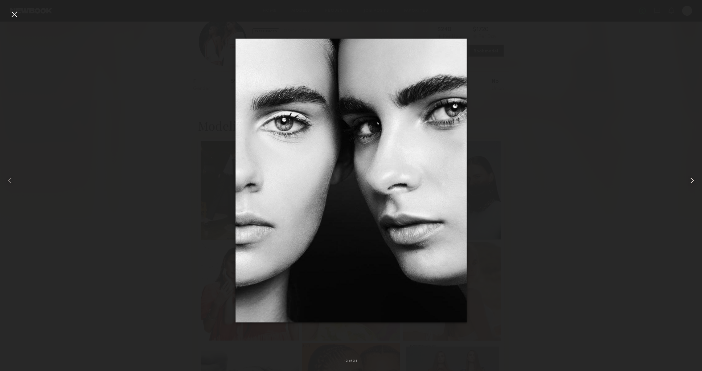
click at [691, 183] on common-icon at bounding box center [693, 181] width 10 height 10
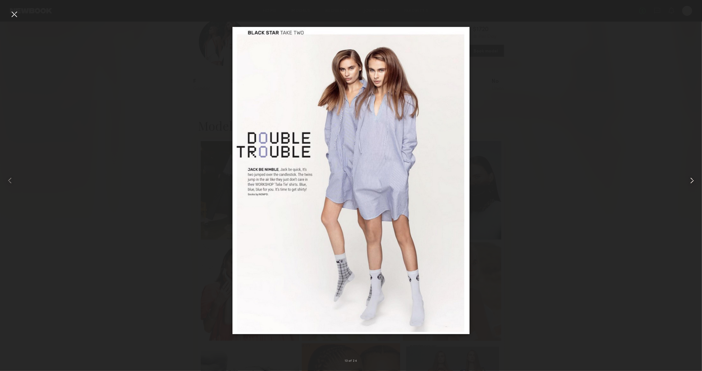
click at [691, 183] on common-icon at bounding box center [693, 181] width 10 height 10
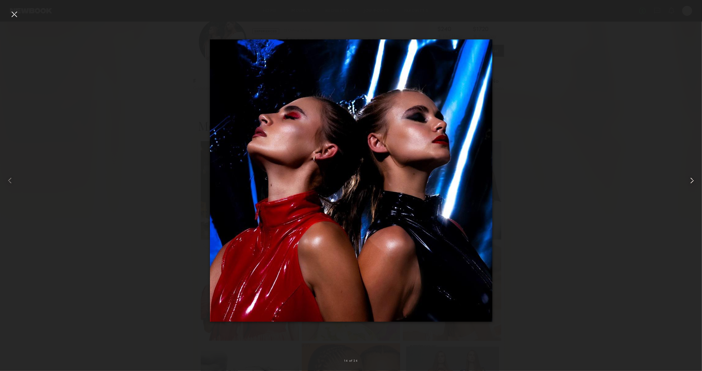
click at [691, 183] on common-icon at bounding box center [693, 181] width 10 height 10
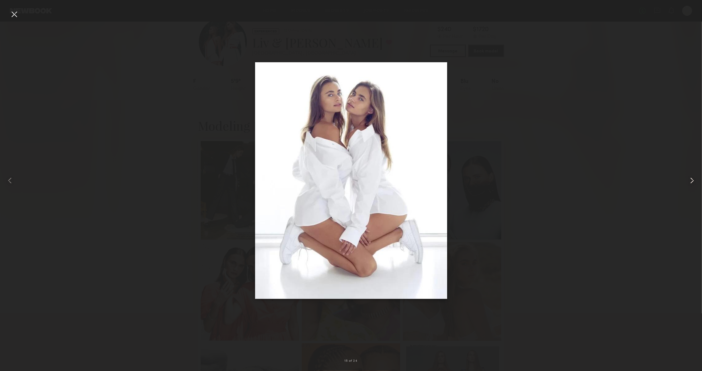
click at [691, 183] on common-icon at bounding box center [693, 181] width 10 height 10
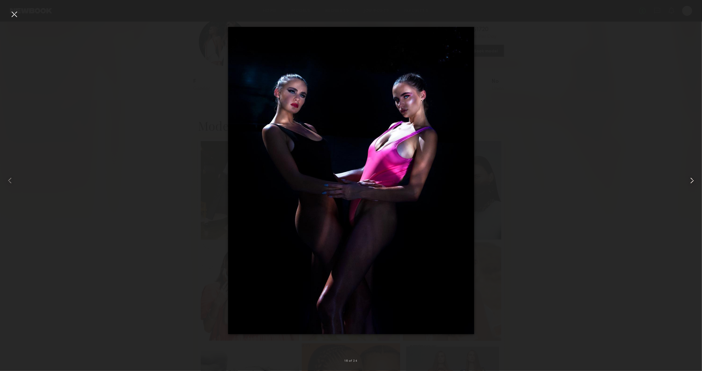
click at [691, 183] on common-icon at bounding box center [693, 181] width 10 height 10
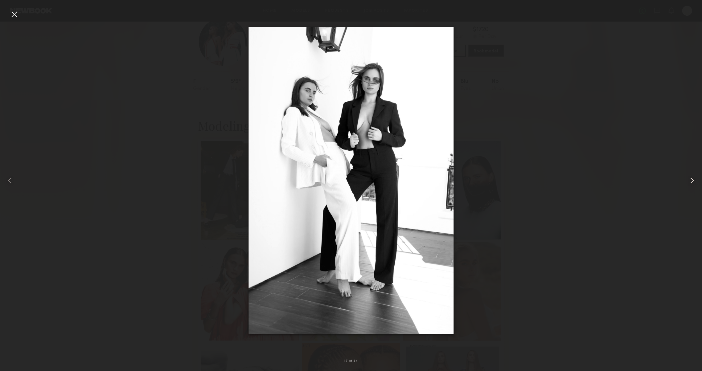
click at [691, 183] on common-icon at bounding box center [693, 181] width 10 height 10
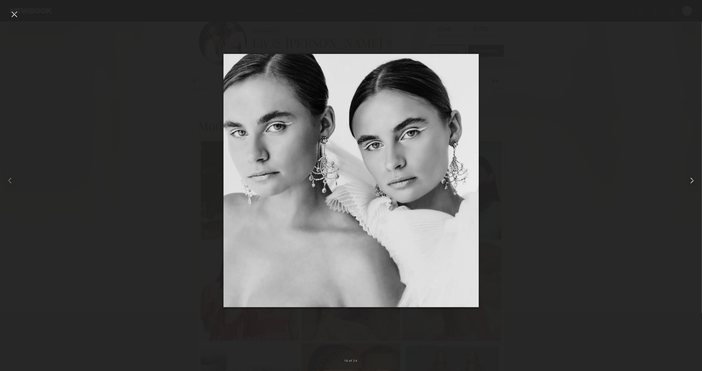
click at [691, 183] on common-icon at bounding box center [693, 181] width 10 height 10
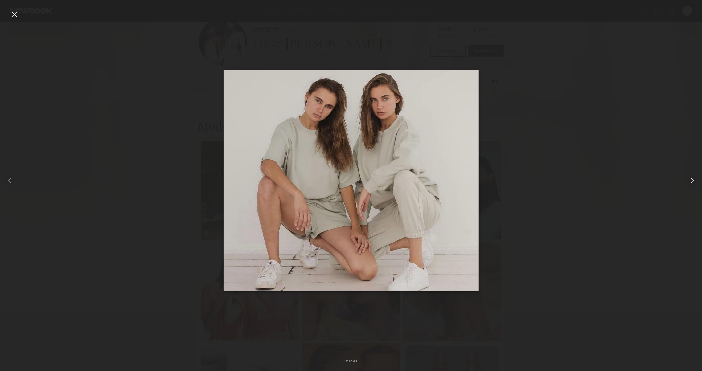
click at [691, 183] on common-icon at bounding box center [693, 181] width 10 height 10
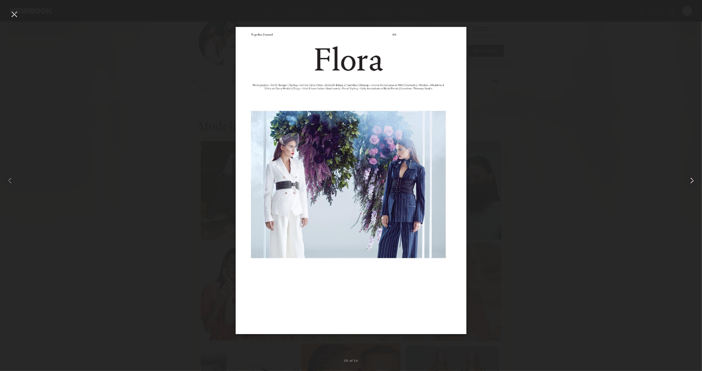
click at [691, 183] on common-icon at bounding box center [693, 181] width 10 height 10
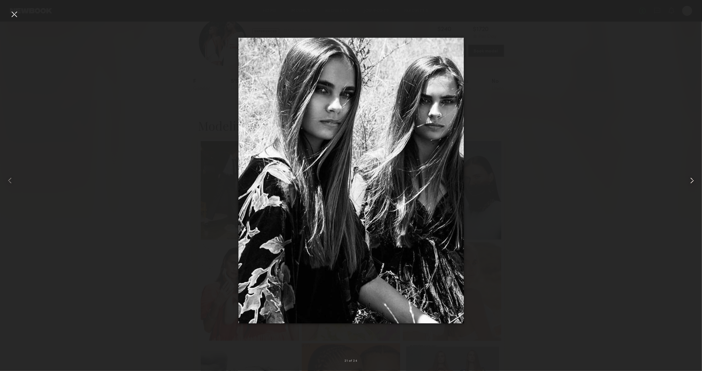
click at [691, 183] on common-icon at bounding box center [693, 181] width 10 height 10
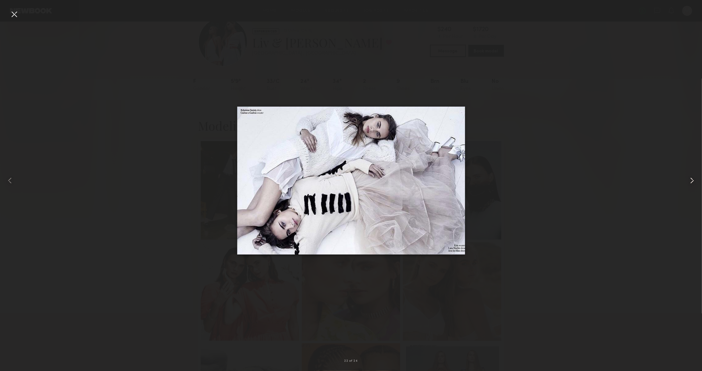
click at [691, 183] on common-icon at bounding box center [693, 181] width 10 height 10
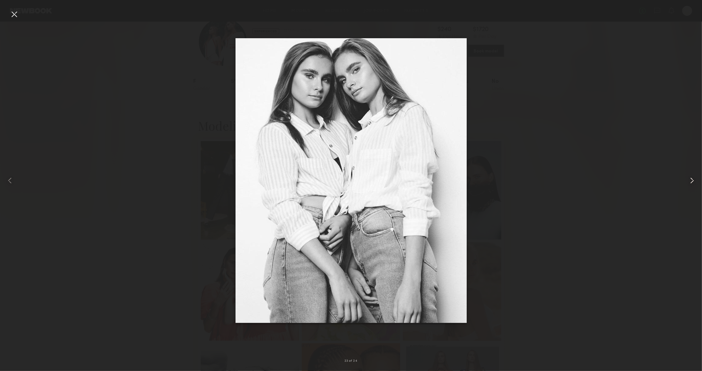
click at [691, 183] on common-icon at bounding box center [693, 181] width 10 height 10
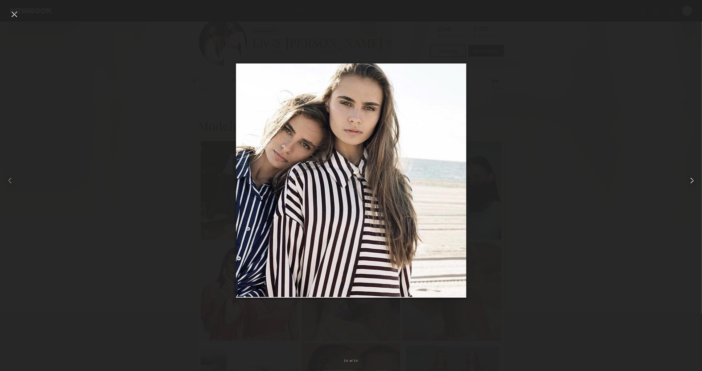
click at [691, 183] on common-icon at bounding box center [693, 181] width 10 height 10
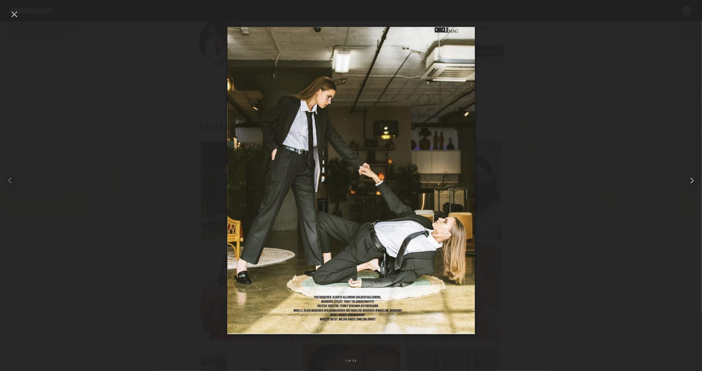
click at [691, 183] on common-icon at bounding box center [693, 181] width 10 height 10
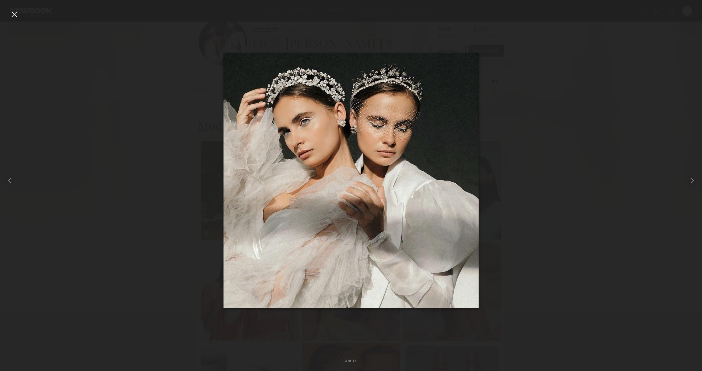
click at [11, 14] on div at bounding box center [14, 14] width 10 height 10
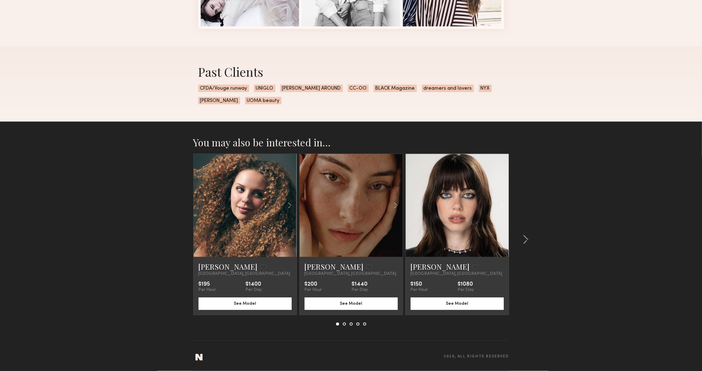
scroll to position [941, 0]
